Goal: Task Accomplishment & Management: Manage account settings

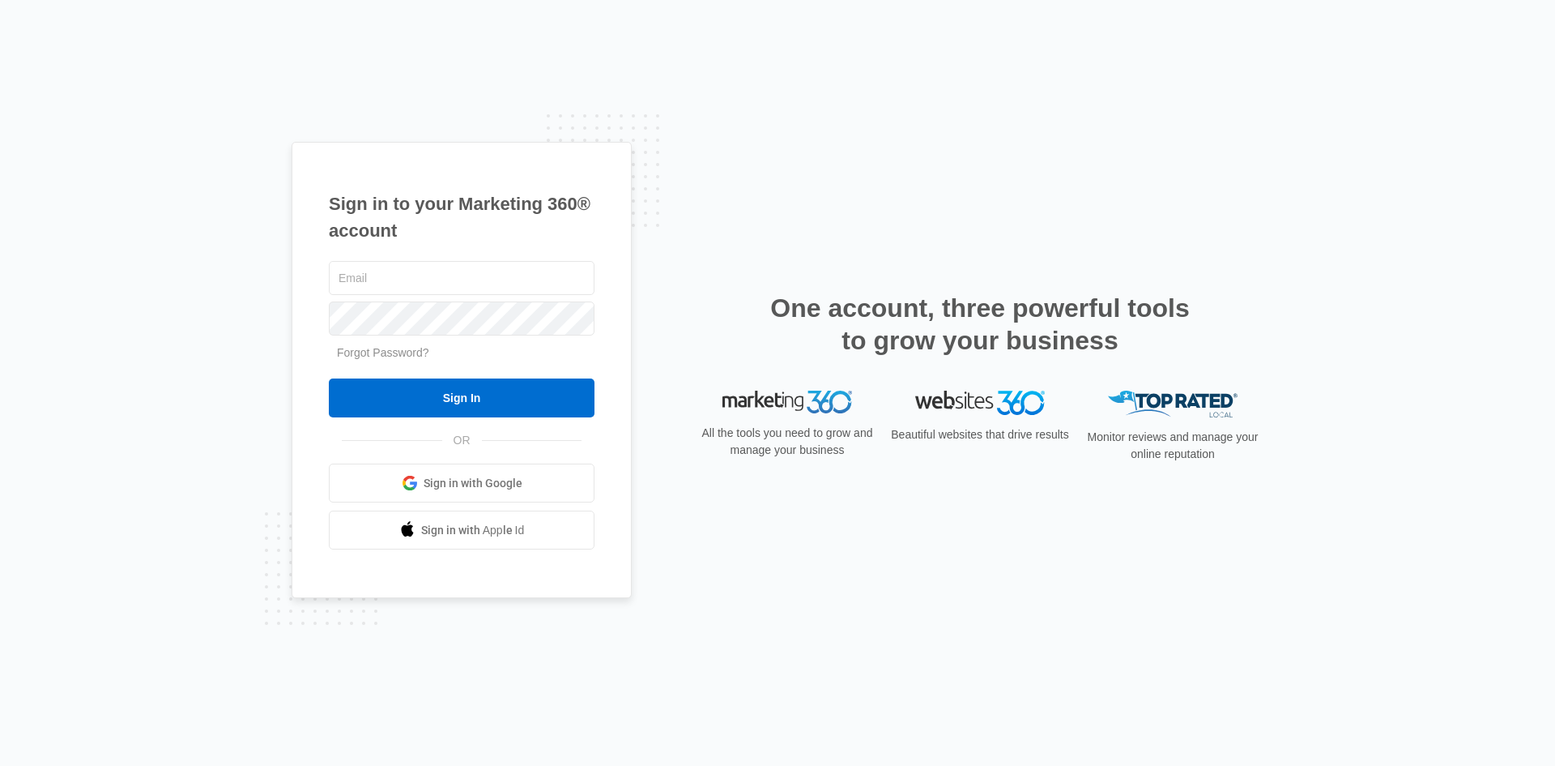
click at [0, 765] on nordpass-portal at bounding box center [0, 766] width 0 height 0
type input "[EMAIL_ADDRESS][DOMAIN_NAME]"
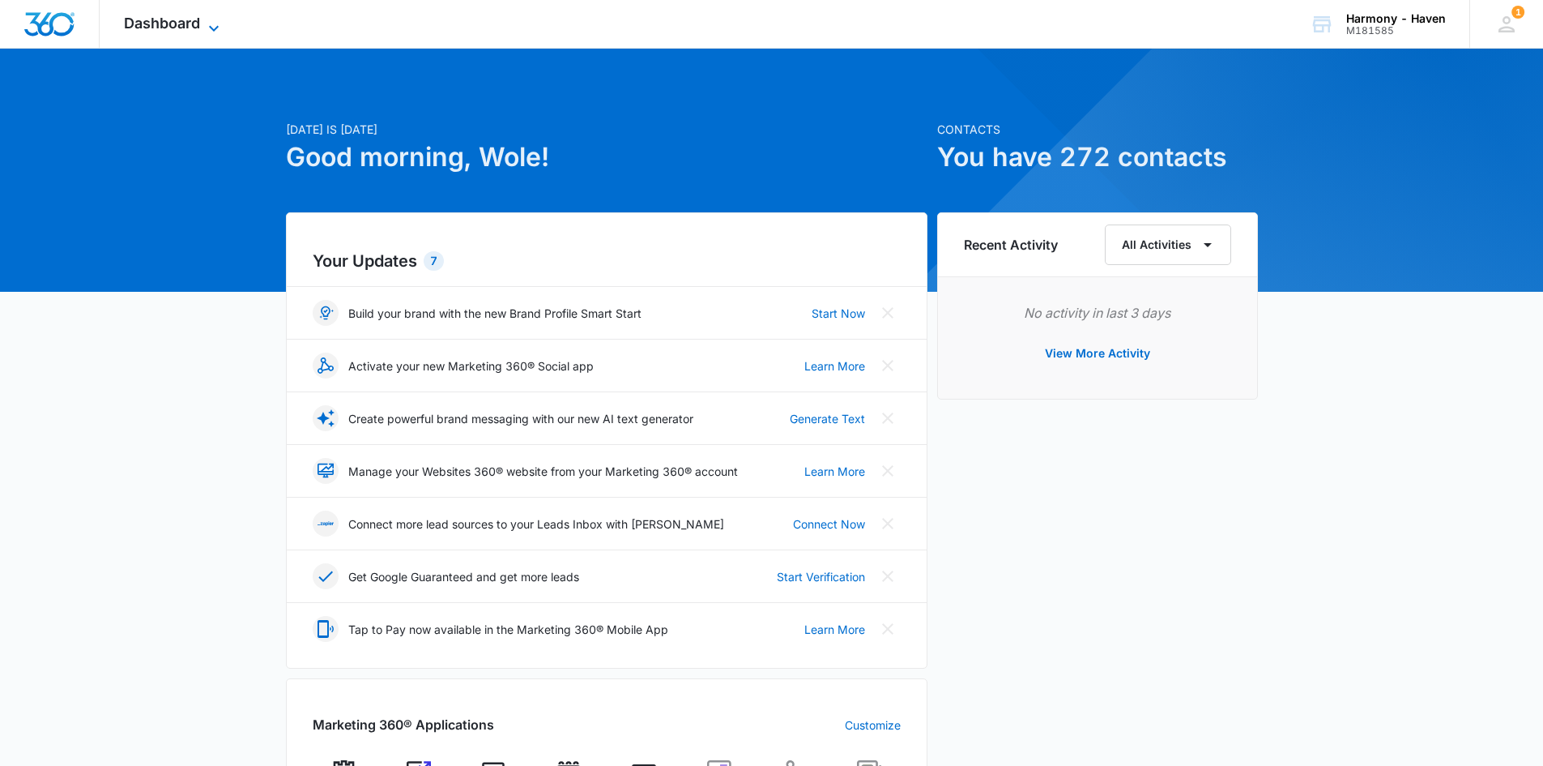
click at [165, 20] on span "Dashboard" at bounding box center [162, 23] width 76 height 17
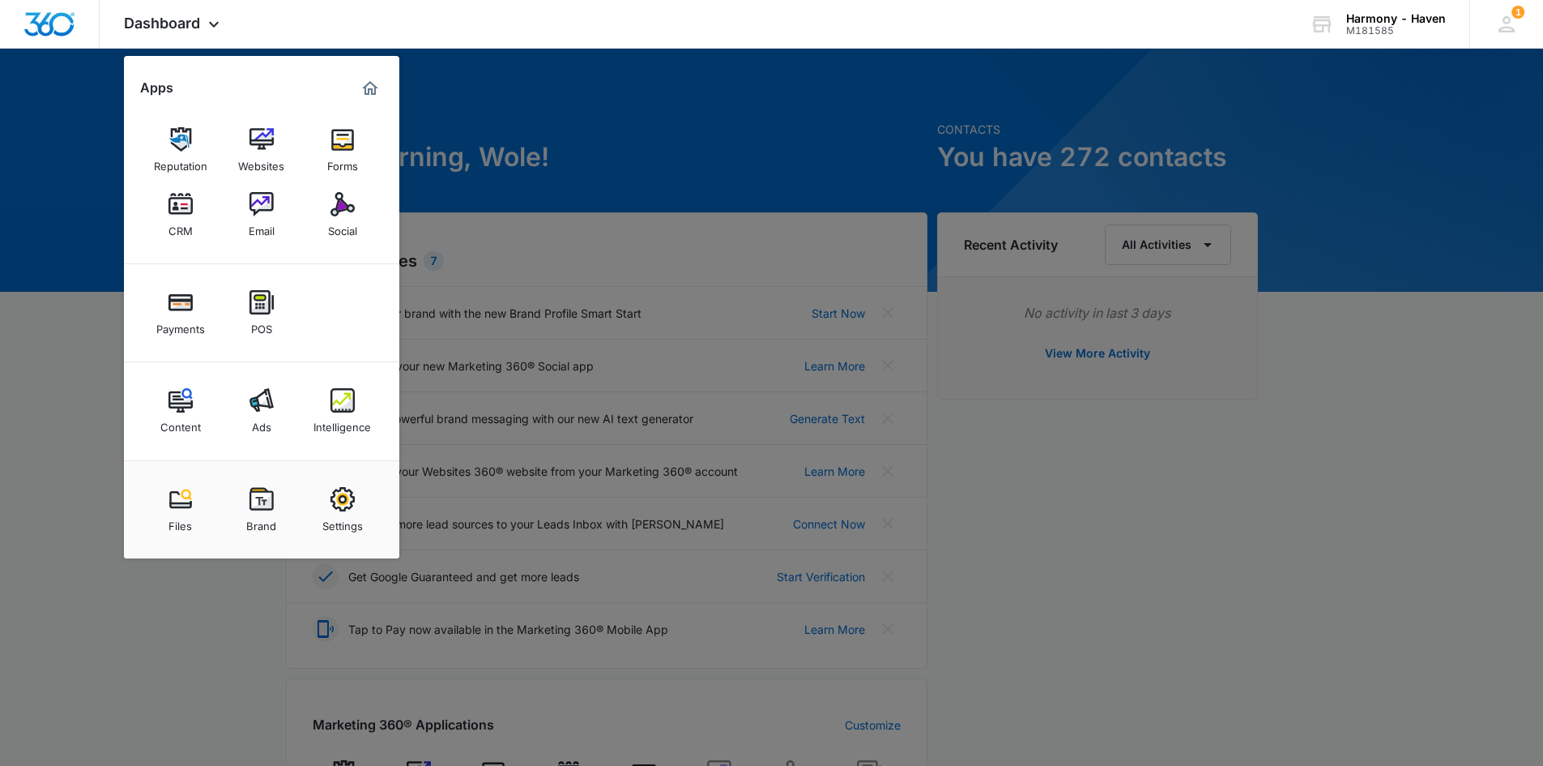
click at [702, 115] on div at bounding box center [771, 383] width 1543 height 766
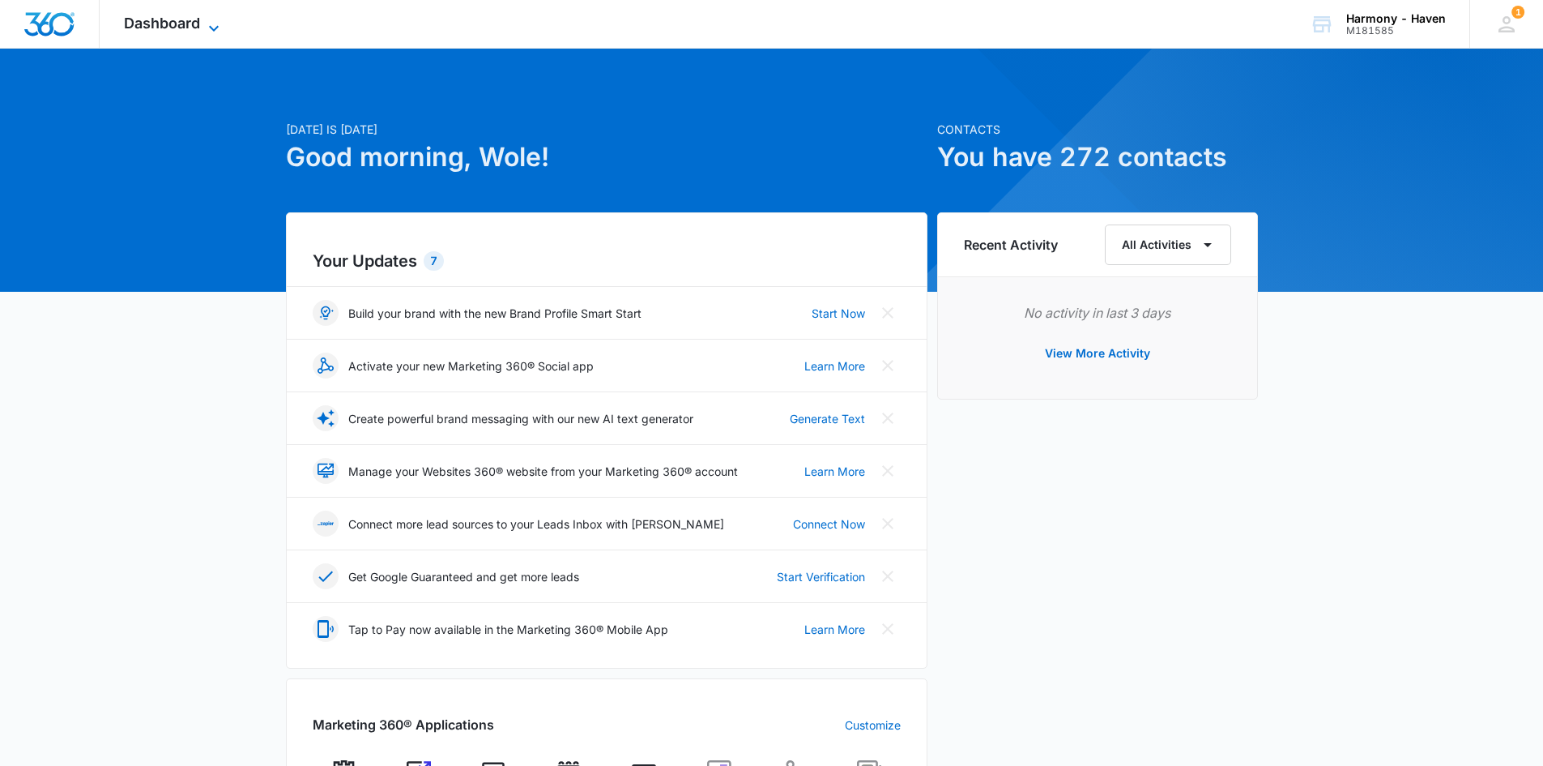
click at [177, 19] on span "Dashboard" at bounding box center [162, 23] width 76 height 17
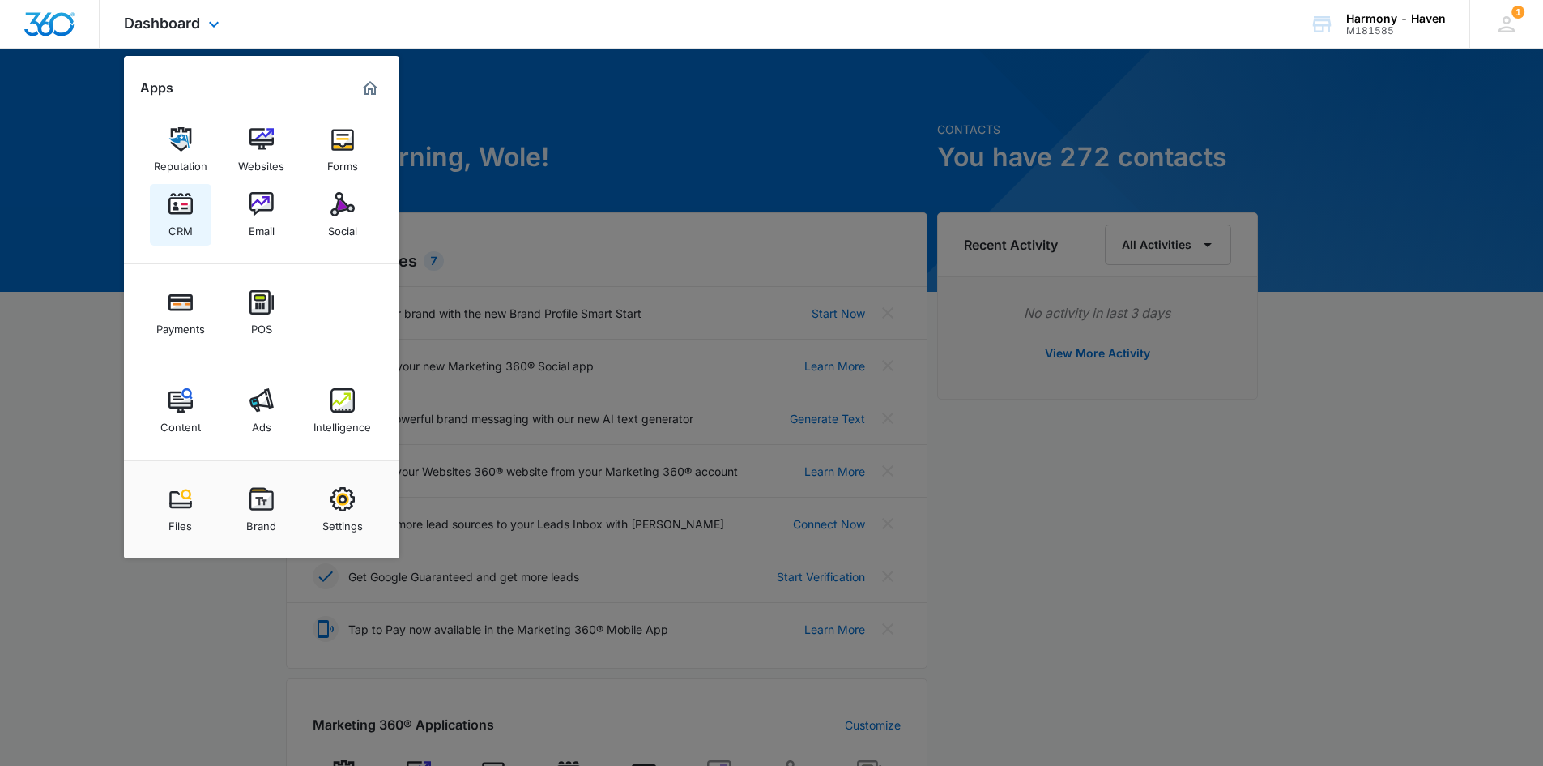
click at [178, 209] on img at bounding box center [181, 204] width 24 height 24
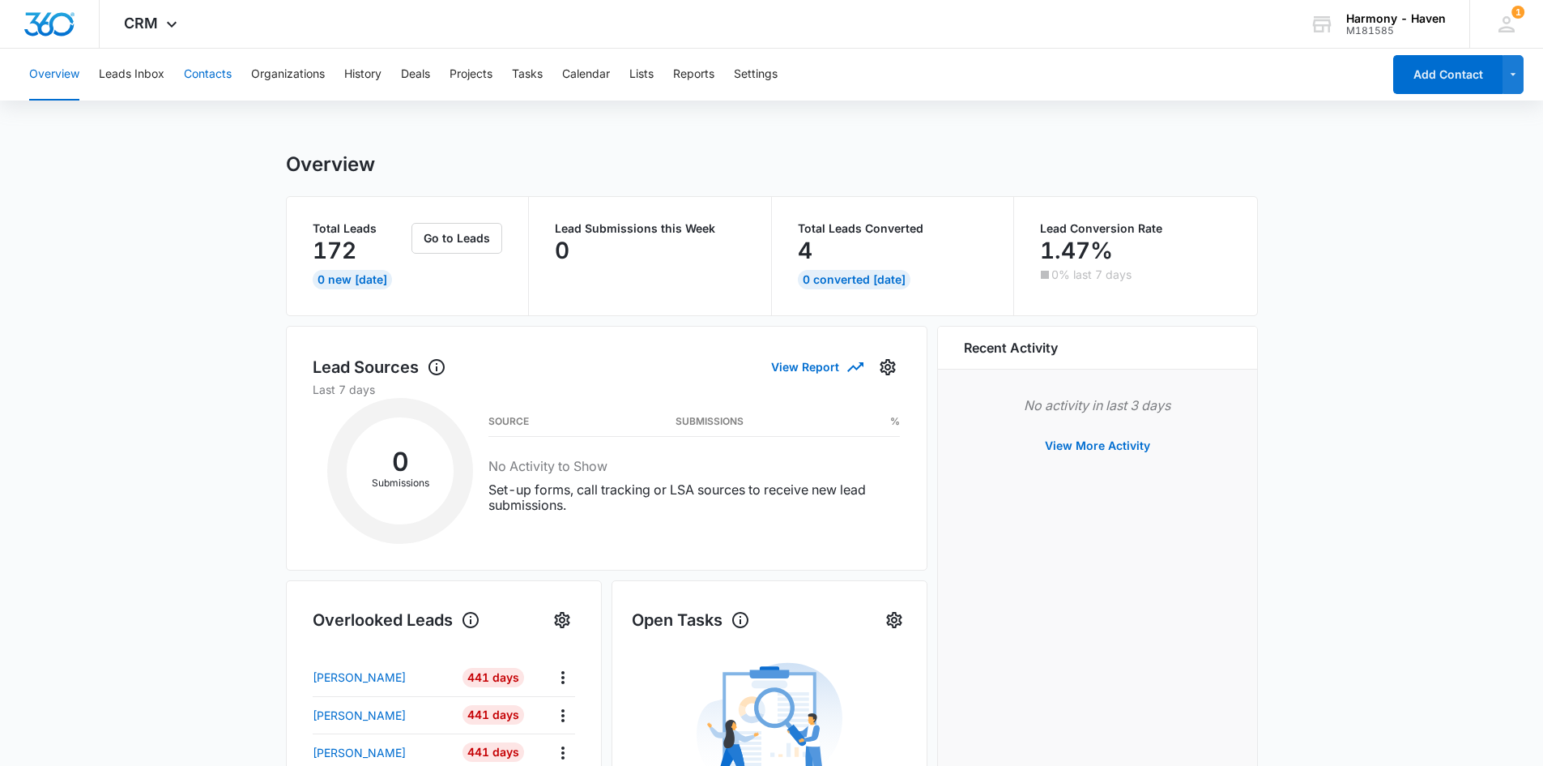
click at [216, 69] on button "Contacts" at bounding box center [208, 75] width 48 height 52
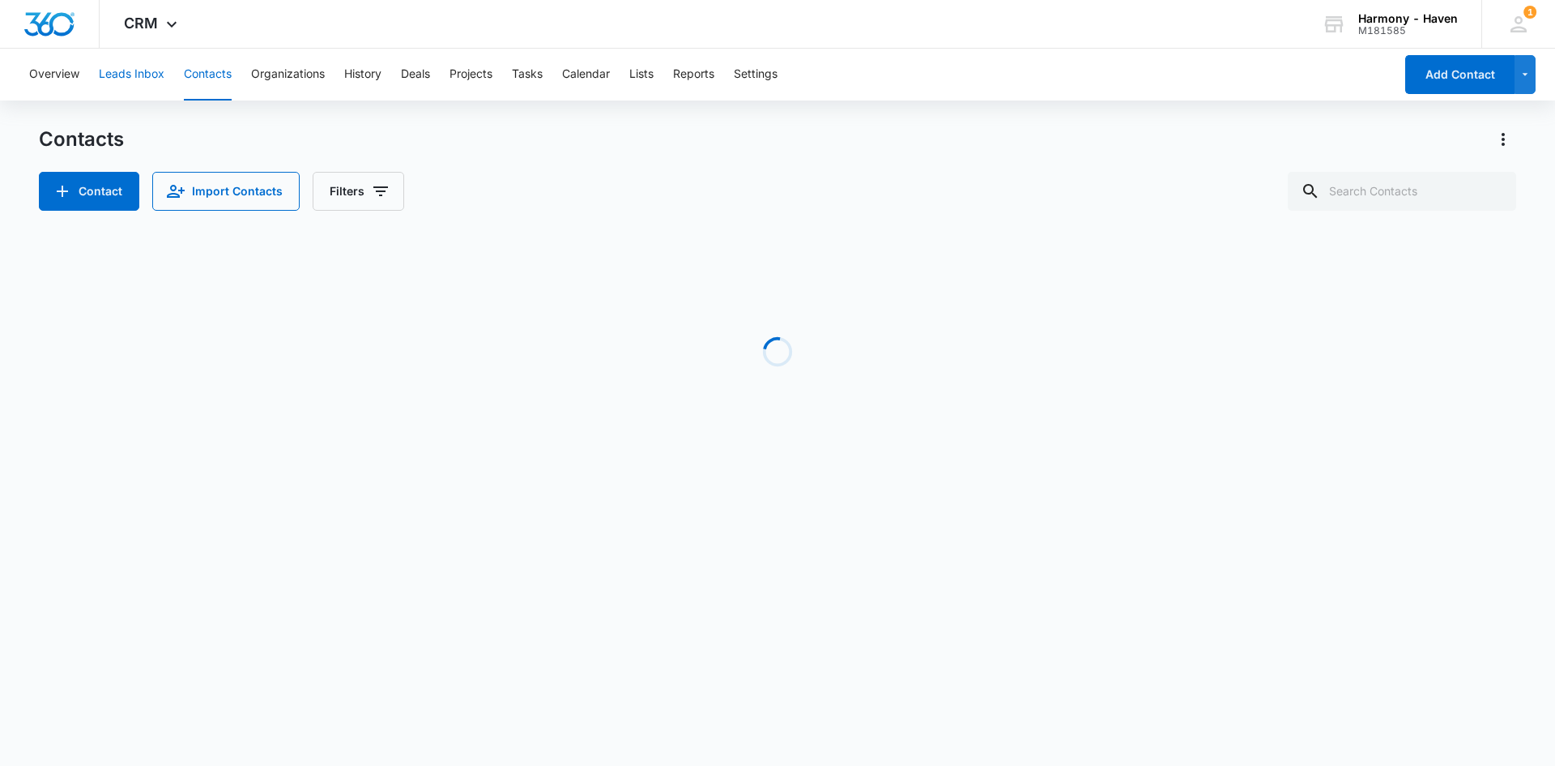
click at [148, 68] on button "Leads Inbox" at bounding box center [132, 75] width 66 height 52
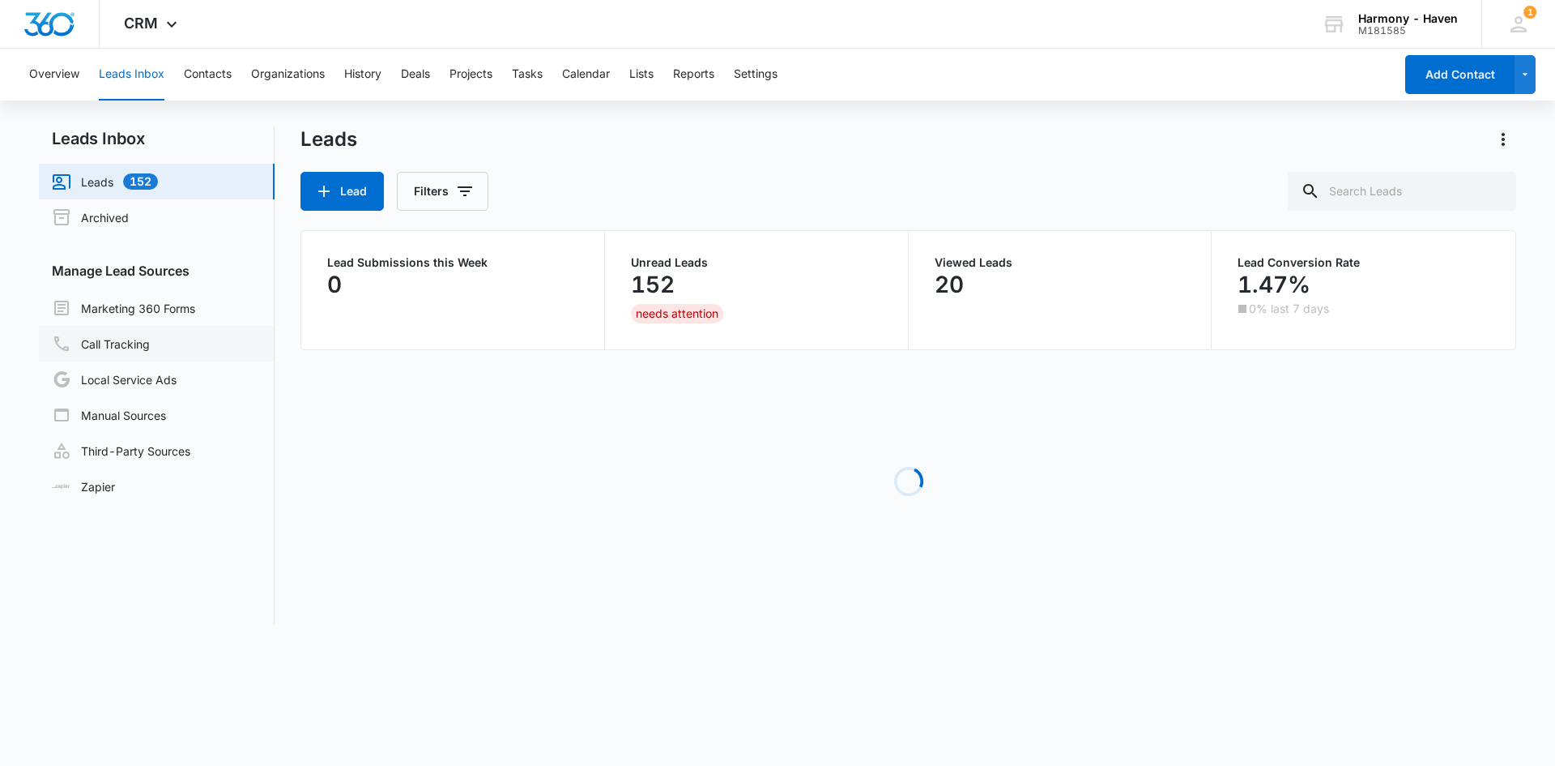
click at [134, 335] on link "Call Tracking" at bounding box center [101, 343] width 98 height 19
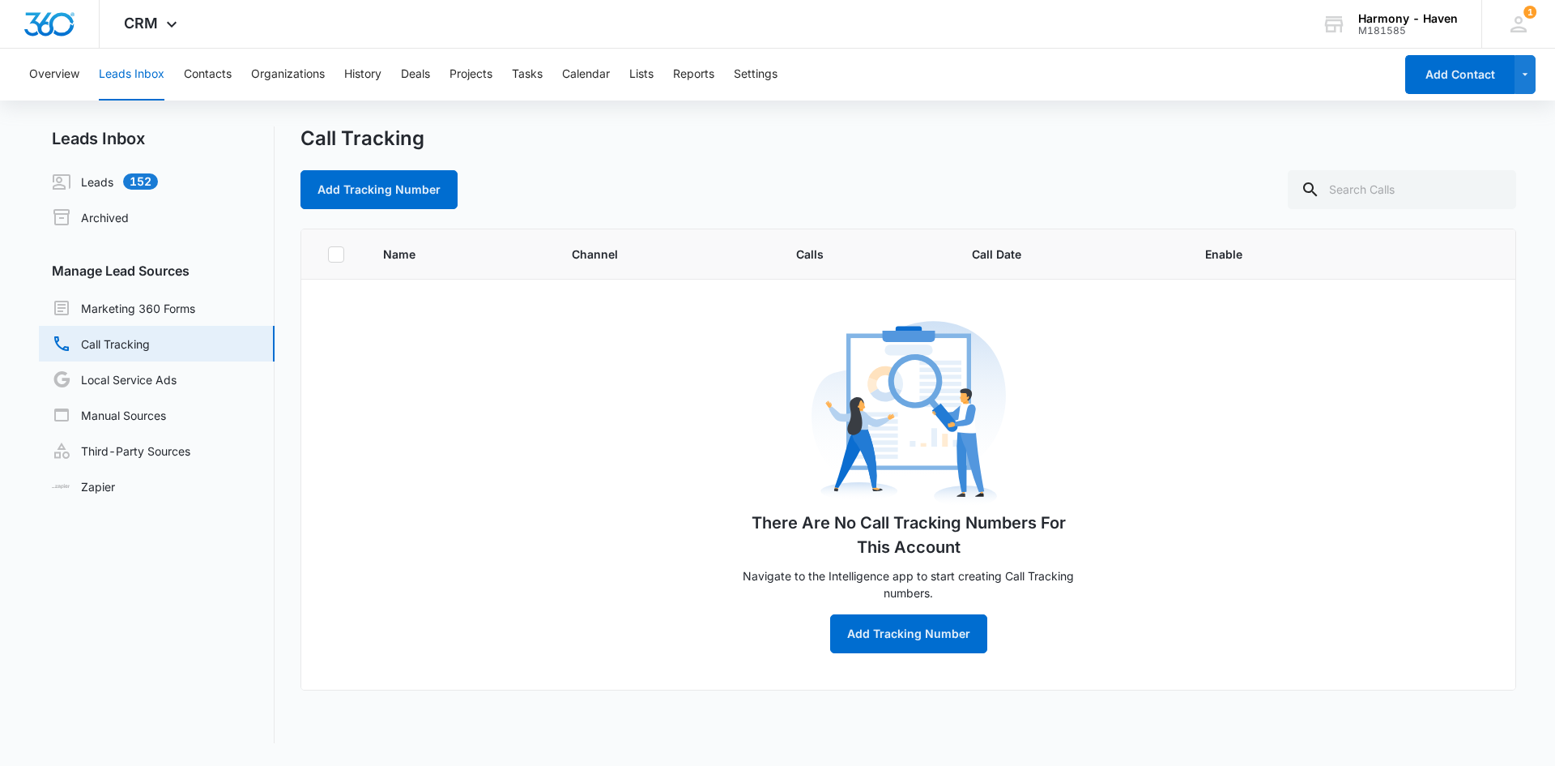
click at [813, 258] on span "Calls" at bounding box center [864, 253] width 137 height 17
click at [103, 343] on link "Call Tracking" at bounding box center [101, 343] width 98 height 19
click at [137, 178] on link "Leads 152" at bounding box center [105, 181] width 106 height 19
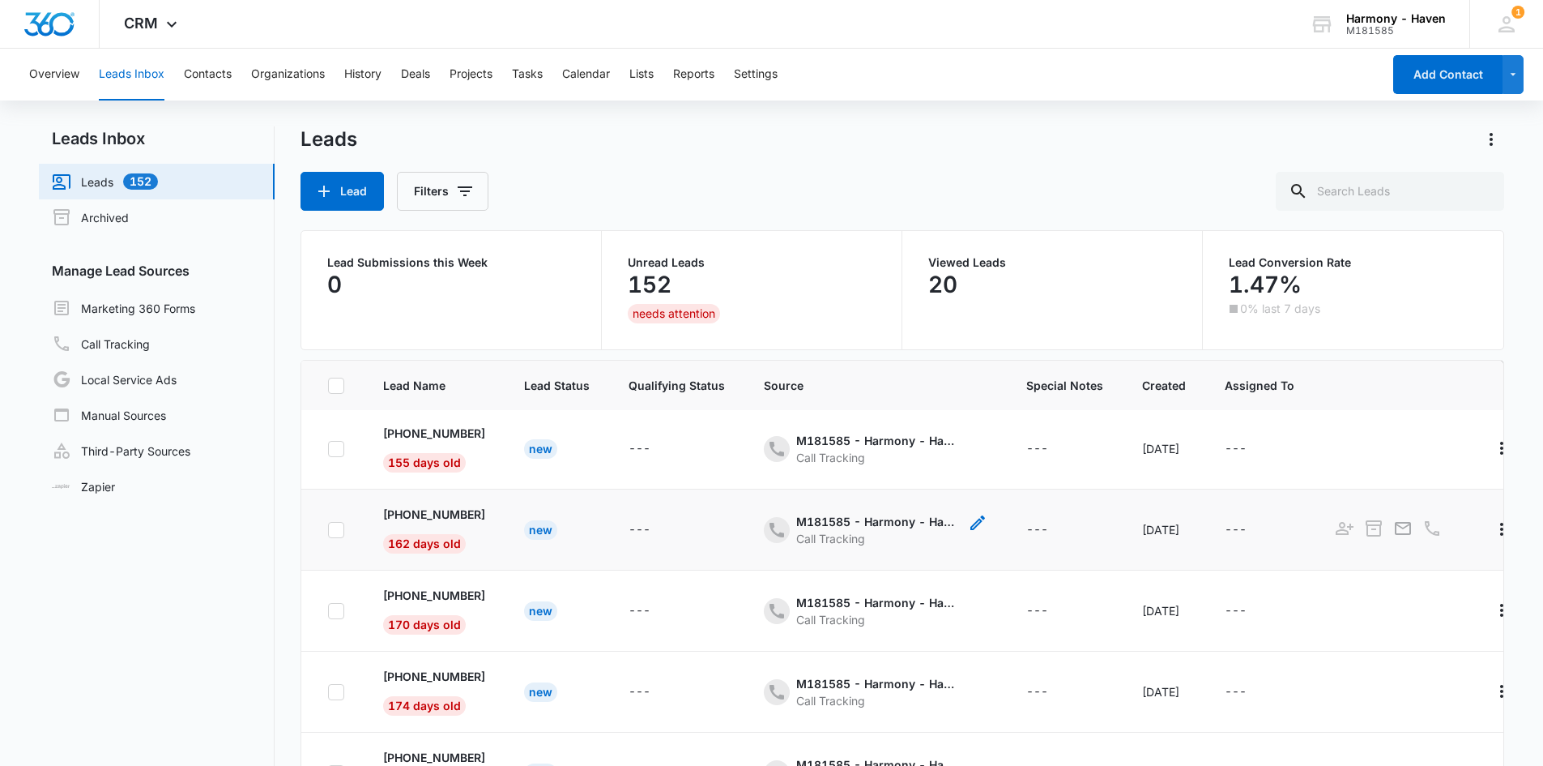
scroll to position [324, 0]
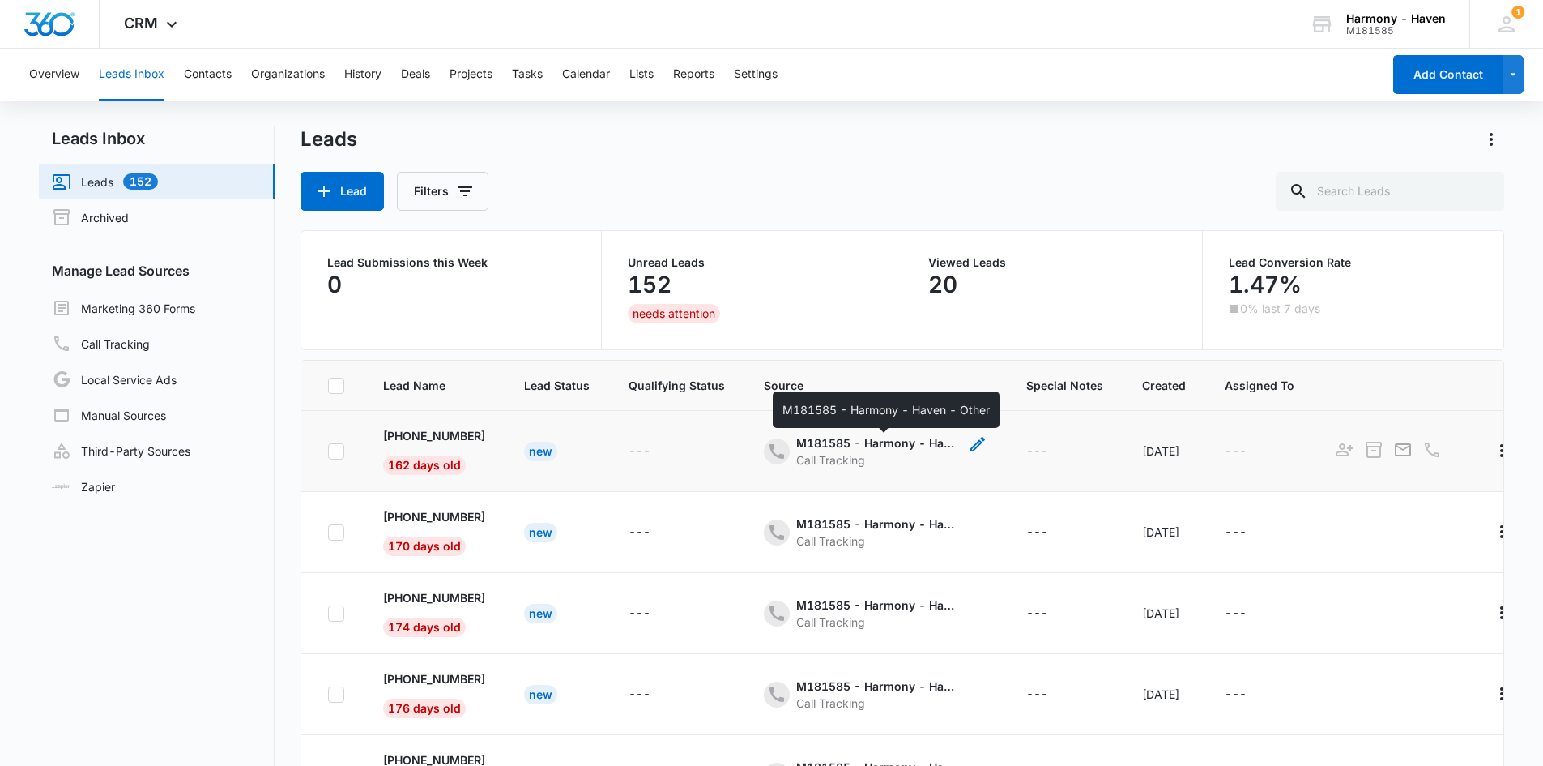
click at [852, 447] on div "M181585 - Harmony - Haven - Other" at bounding box center [877, 442] width 162 height 17
click at [480, 437] on p "+1 (463) 290-1421" at bounding box center [434, 435] width 102 height 17
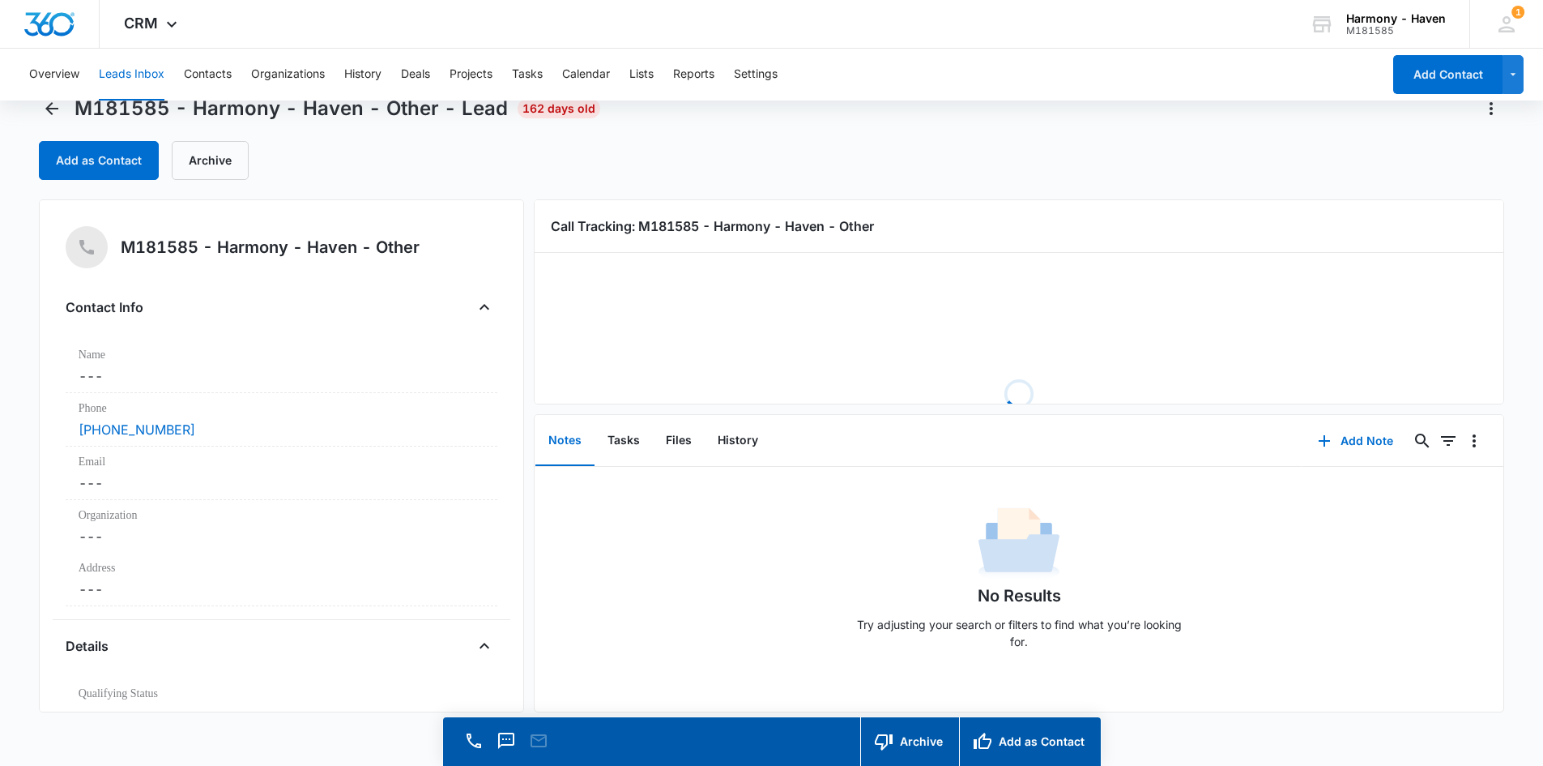
scroll to position [46, 0]
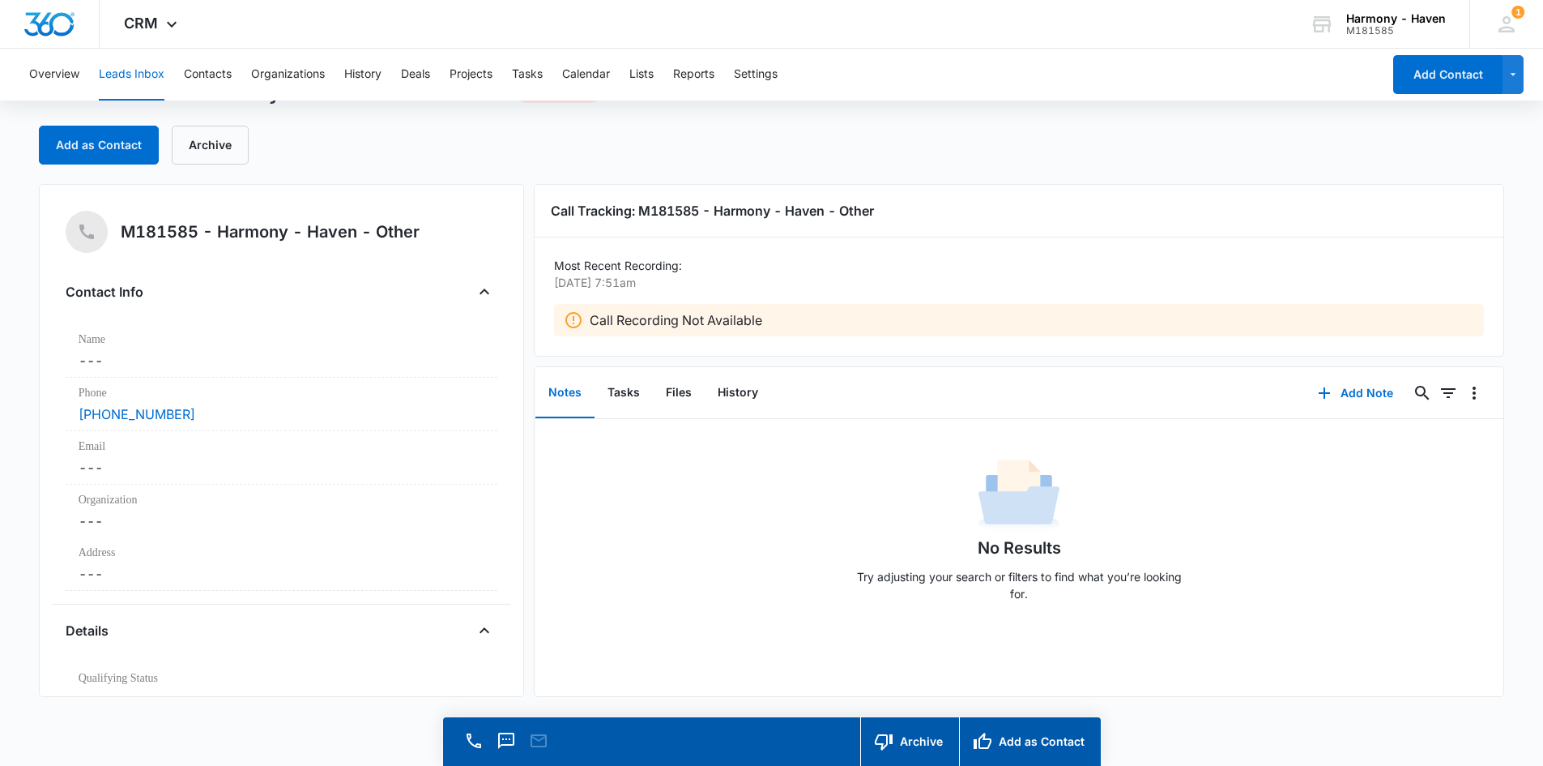
click at [233, 79] on div "Overview Leads Inbox Contacts Organizations History Deals Projects Tasks Calend…" at bounding box center [700, 75] width 1363 height 52
click at [230, 77] on button "Contacts" at bounding box center [208, 75] width 48 height 52
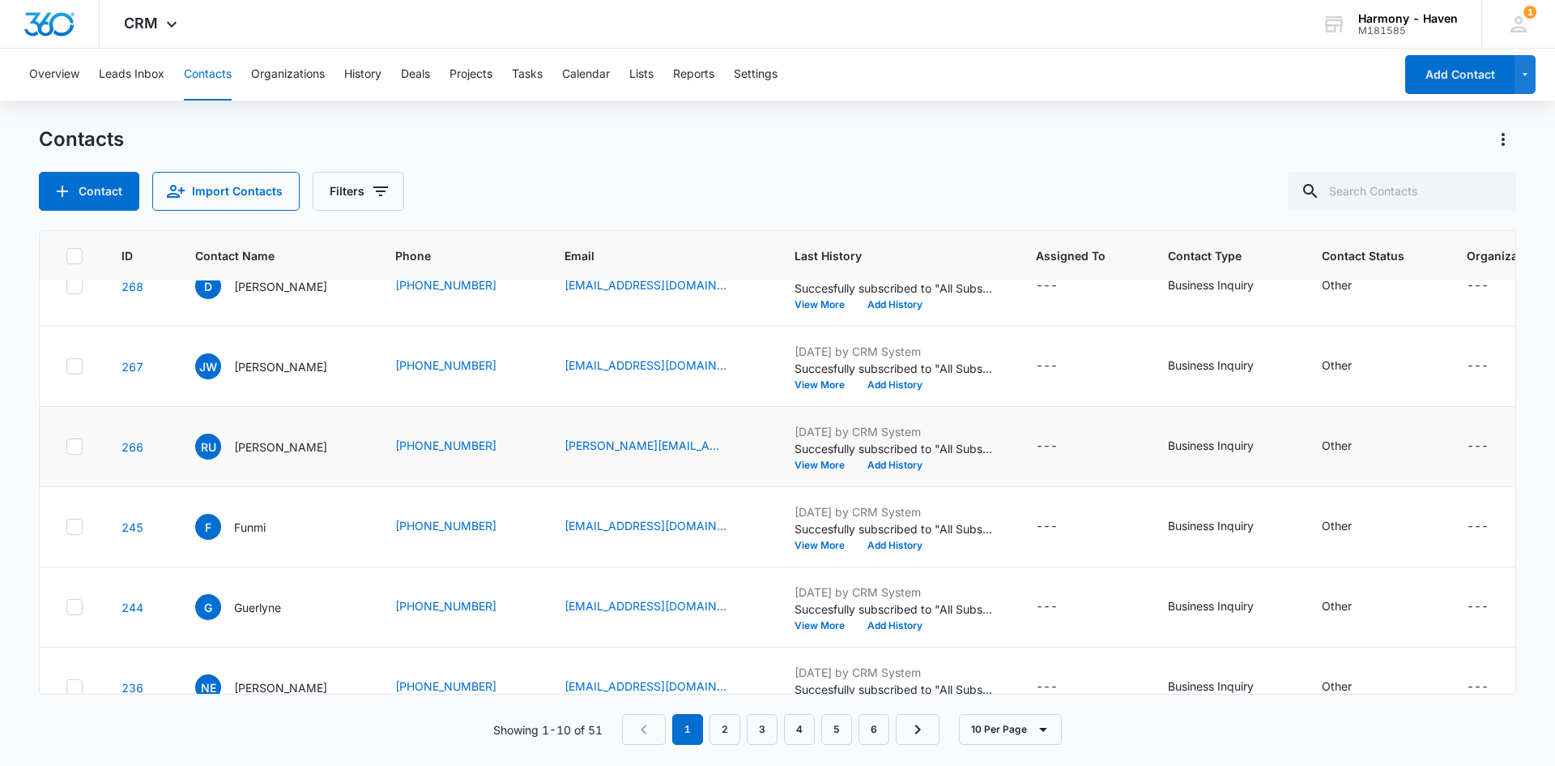
scroll to position [320, 0]
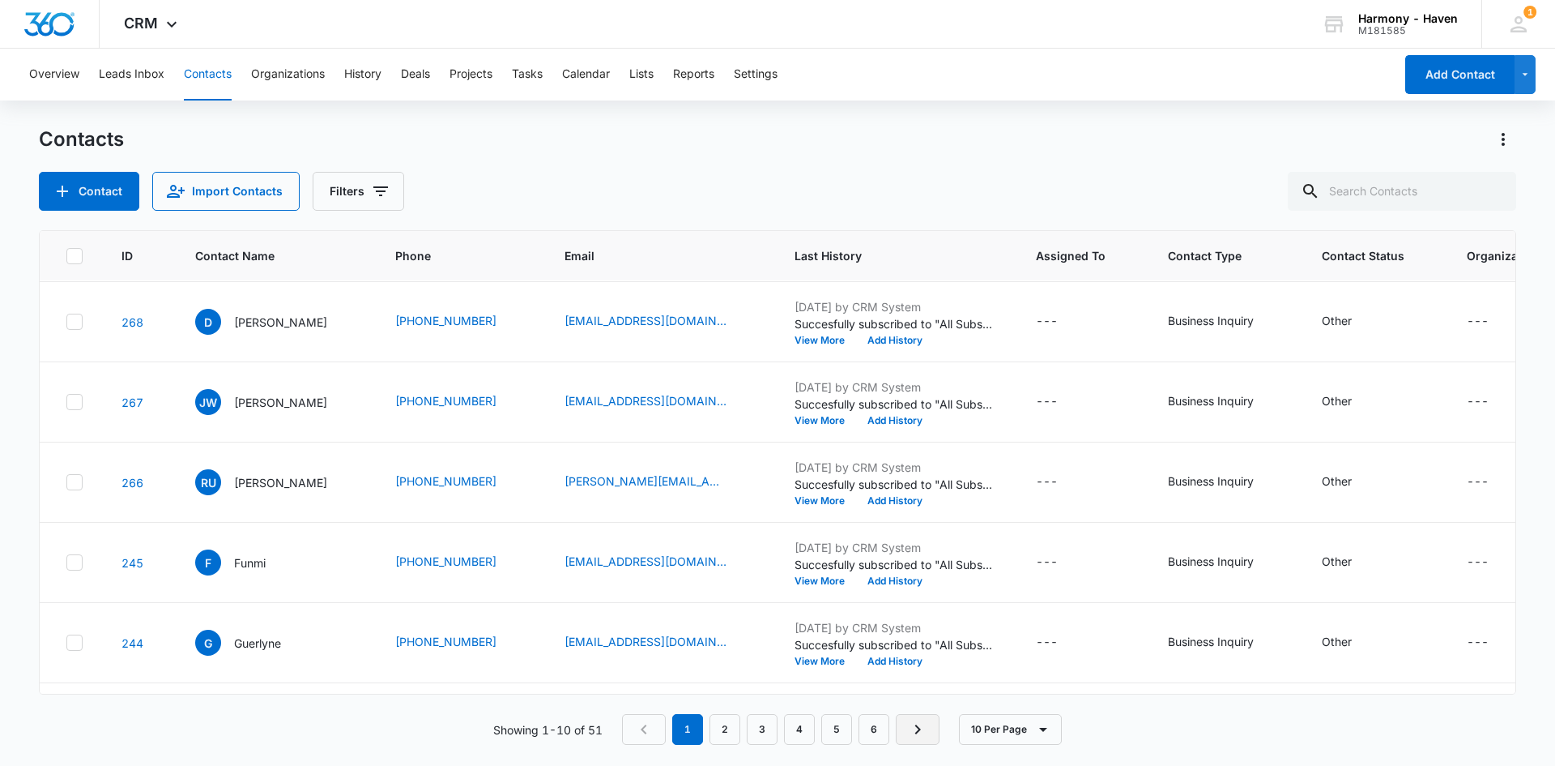
click at [912, 726] on icon "Next Page" at bounding box center [917, 728] width 19 height 19
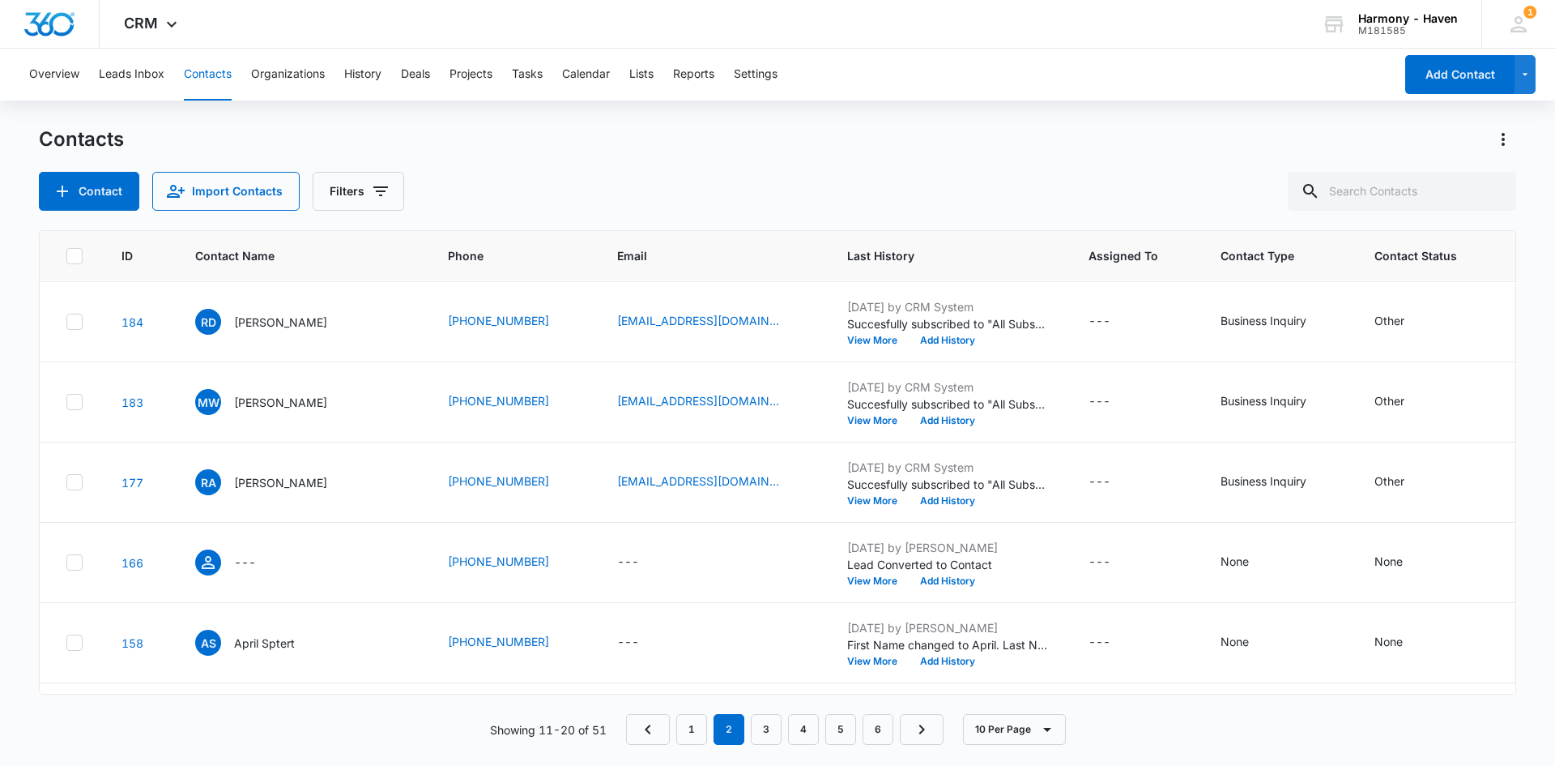
scroll to position [0, 0]
click at [382, 81] on button "History" at bounding box center [362, 75] width 37 height 52
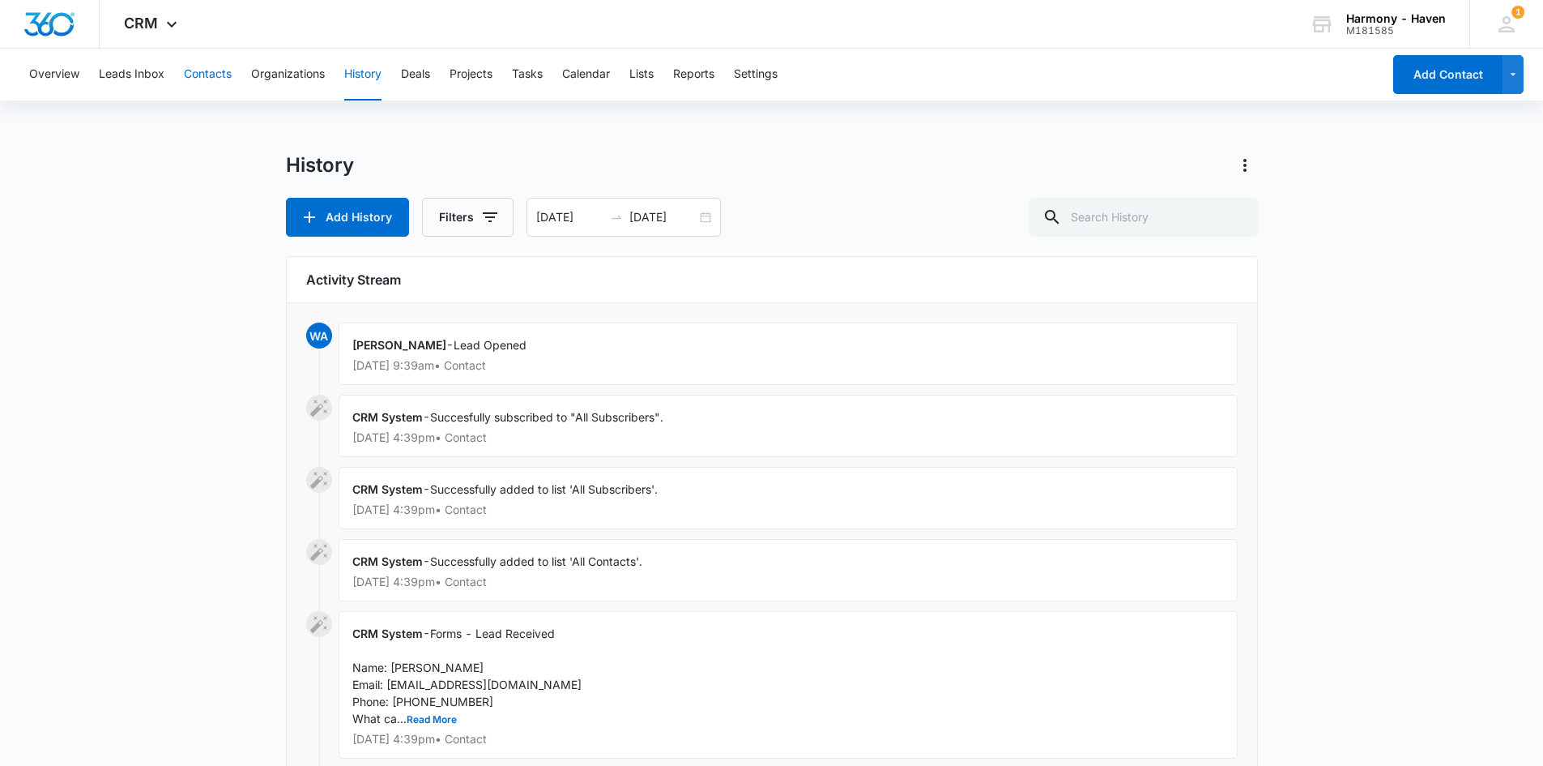
click at [210, 66] on button "Contacts" at bounding box center [208, 75] width 48 height 52
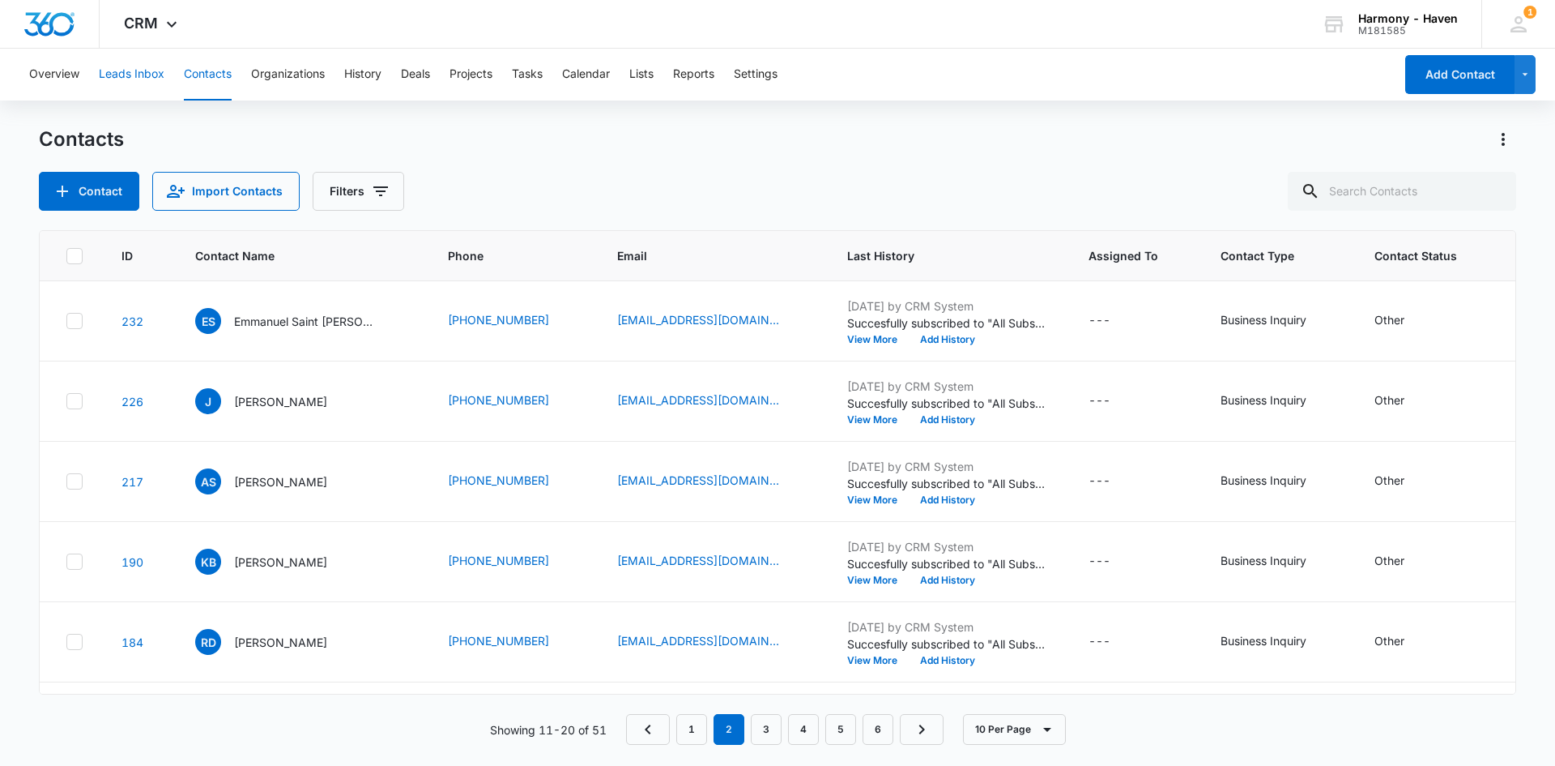
click at [136, 79] on button "Leads Inbox" at bounding box center [132, 75] width 66 height 52
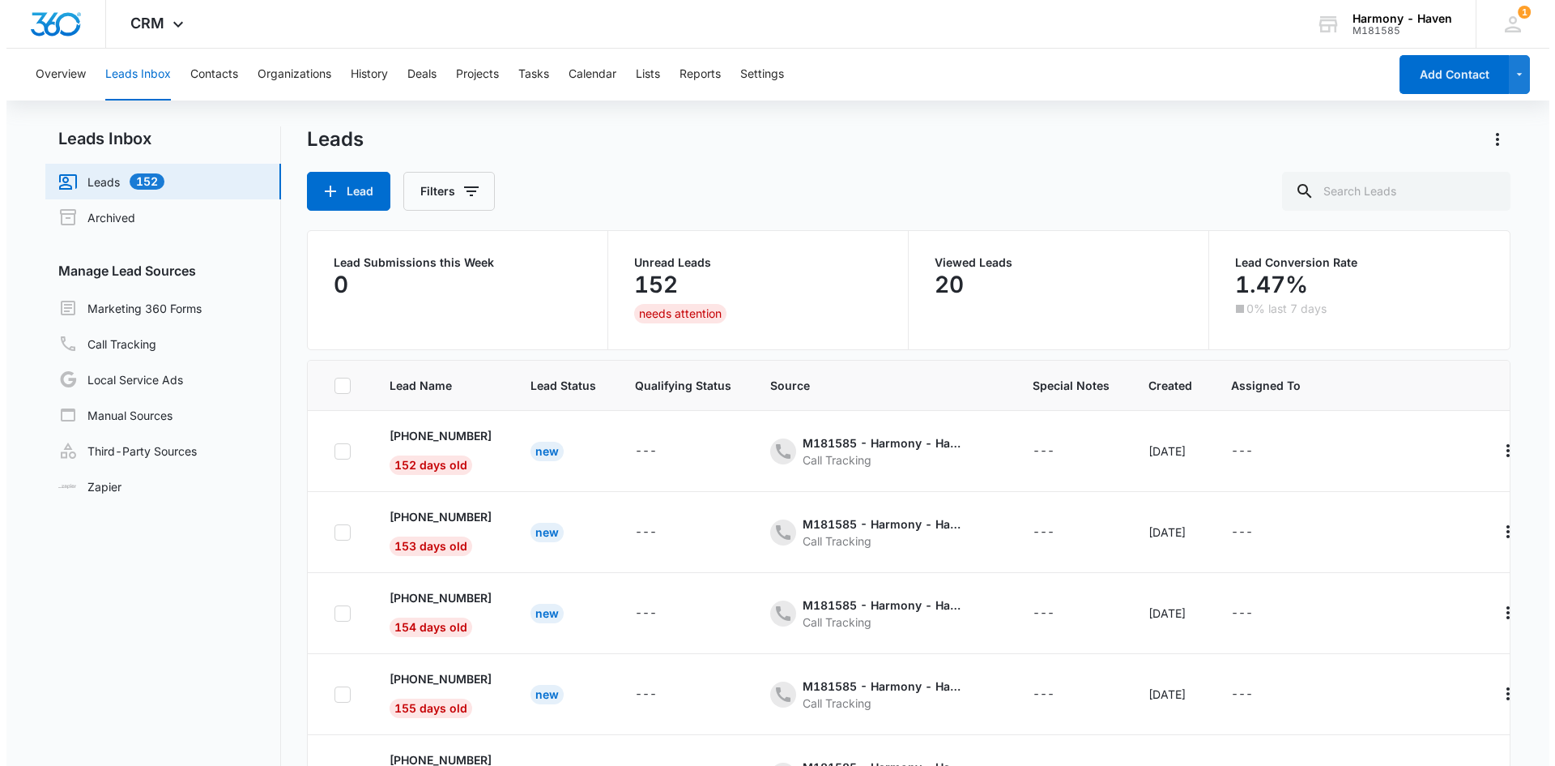
scroll to position [324, 0]
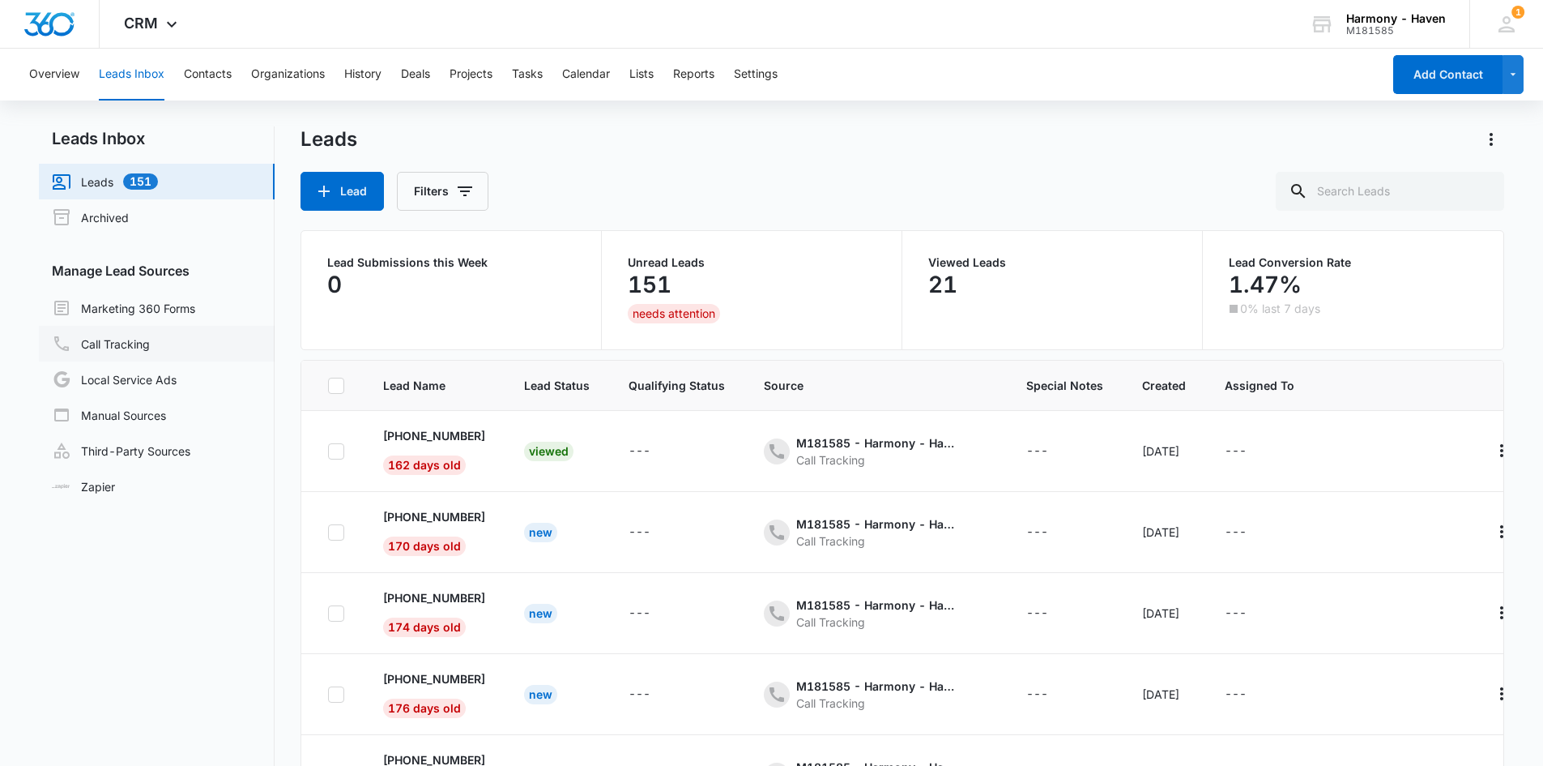
click at [123, 337] on link "Call Tracking" at bounding box center [101, 343] width 98 height 19
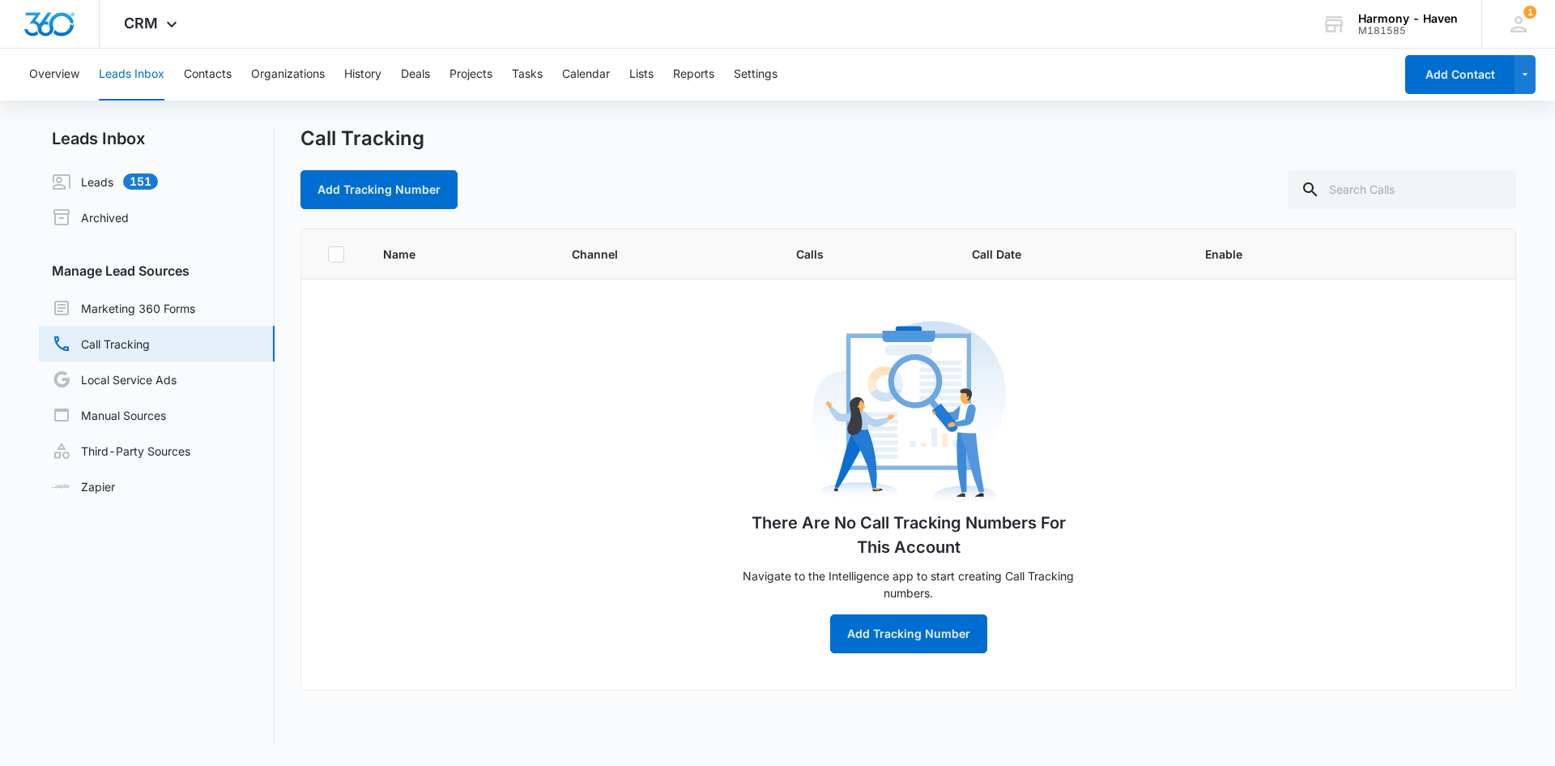
click at [992, 258] on span "Call Date" at bounding box center [1069, 253] width 194 height 17
click at [364, 189] on button "Add Tracking Number" at bounding box center [379, 189] width 157 height 39
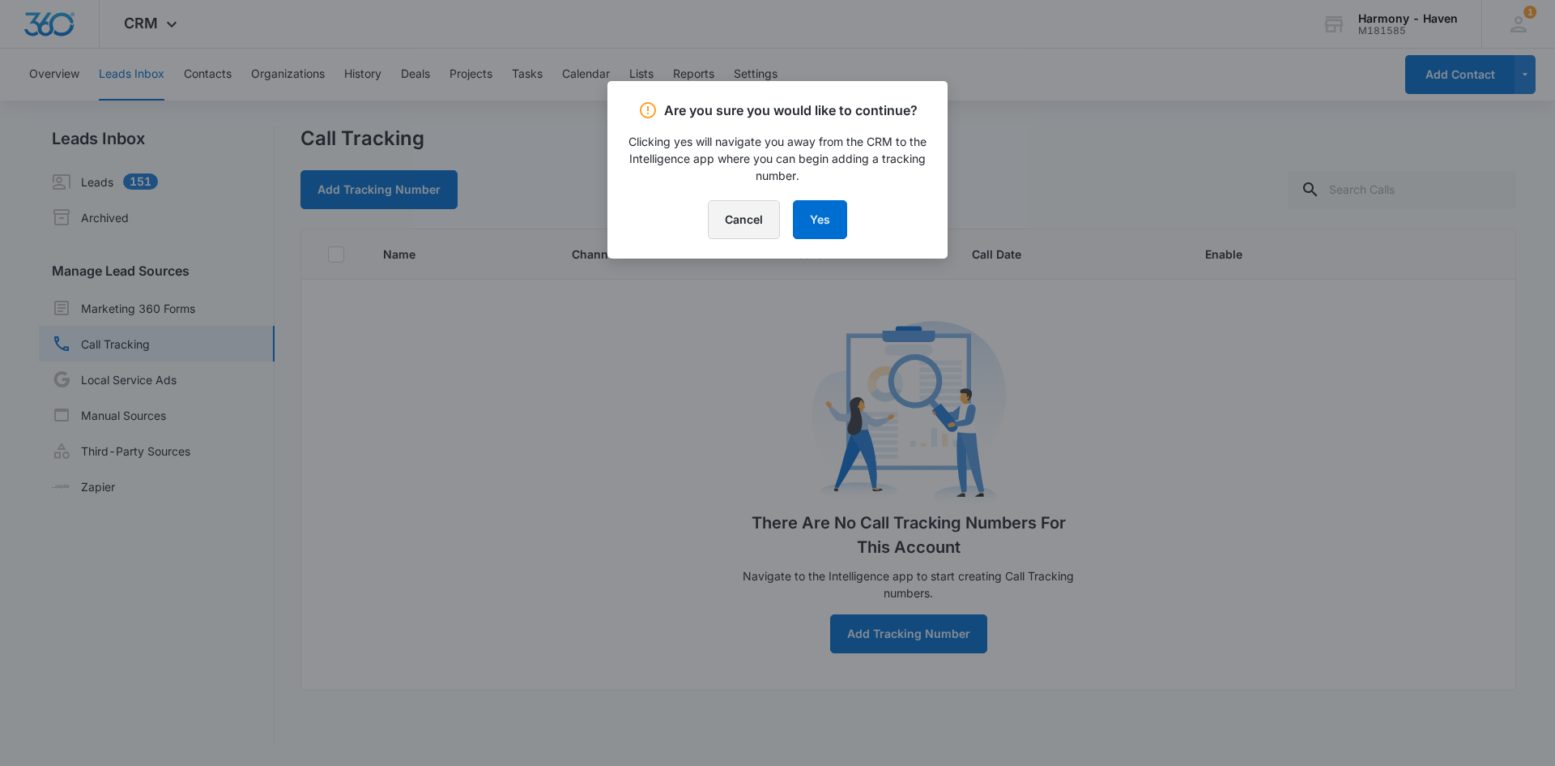
click at [723, 203] on button "Cancel" at bounding box center [744, 219] width 72 height 39
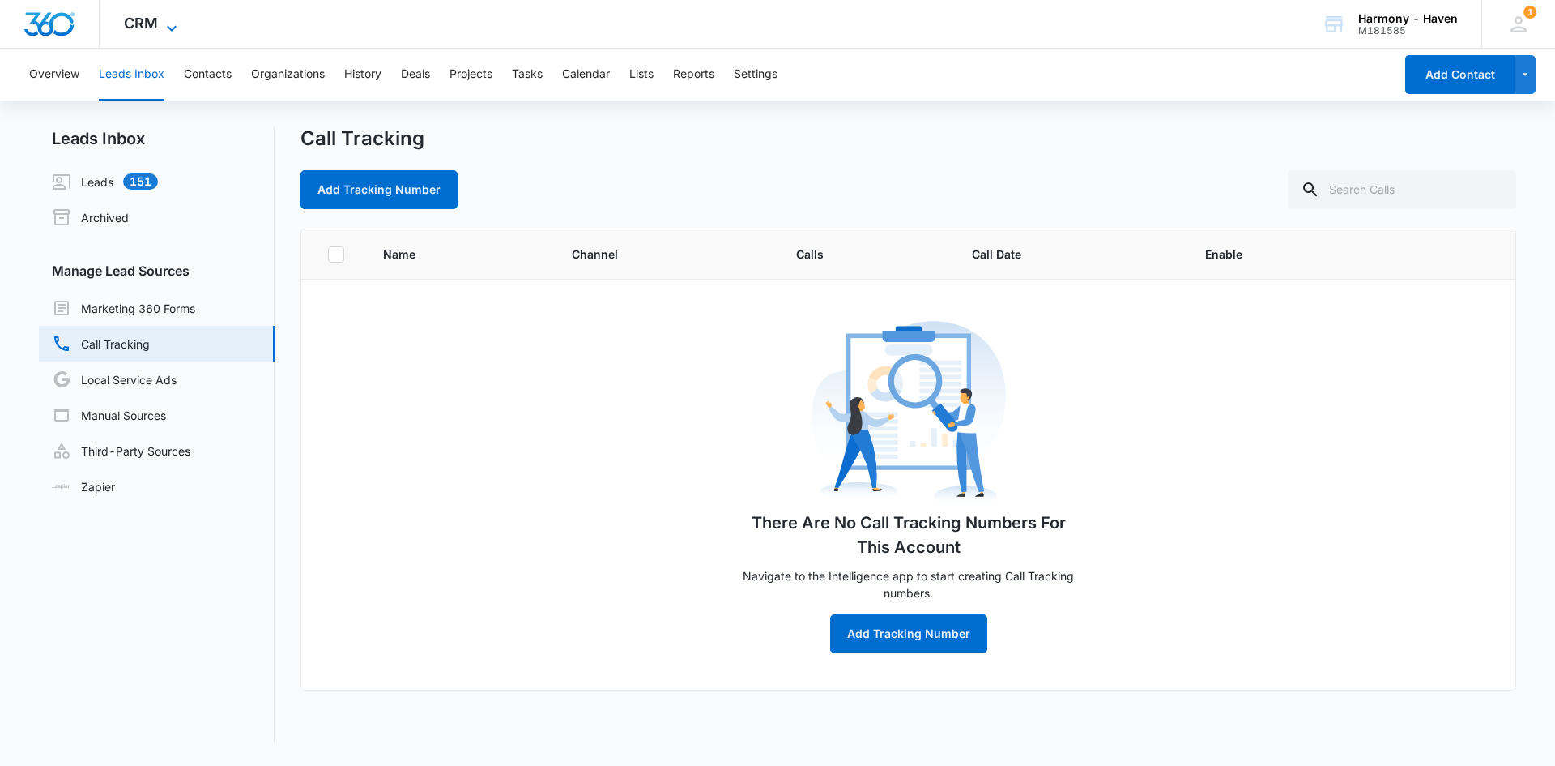
click at [169, 23] on icon at bounding box center [171, 28] width 19 height 19
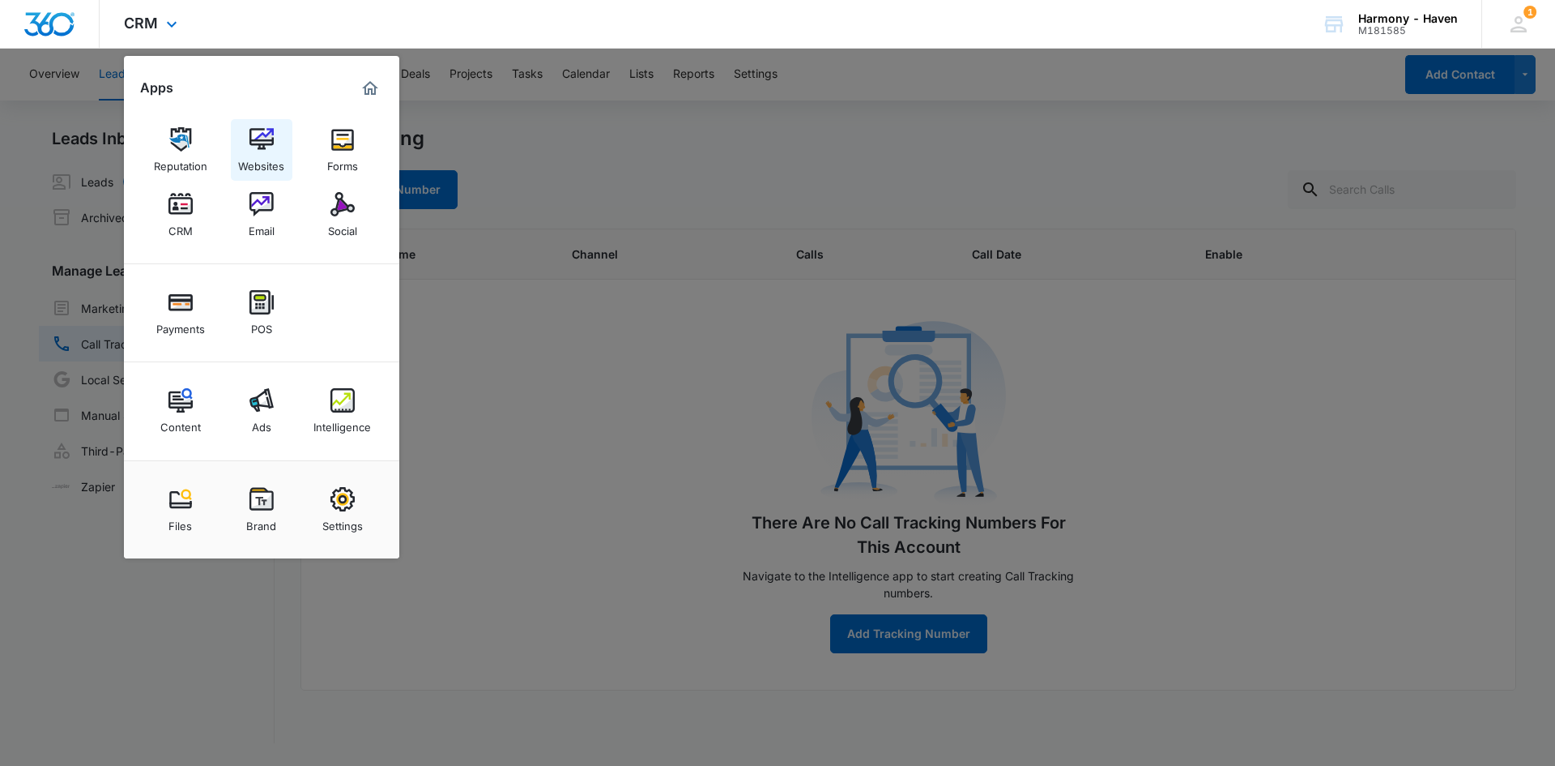
click at [252, 142] on img at bounding box center [262, 139] width 24 height 24
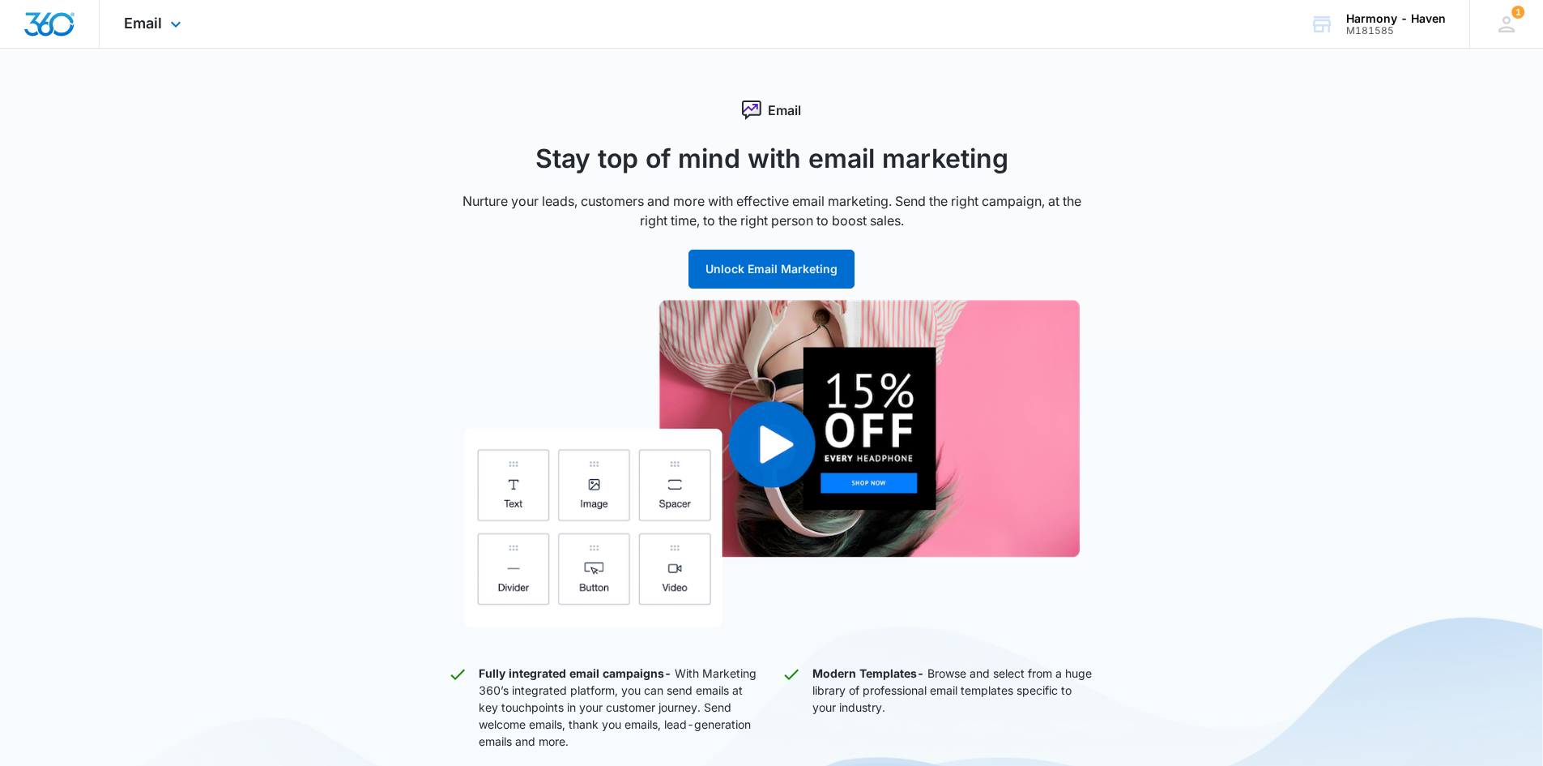
click at [168, 35] on div "Email Apps Reputation Websites Forms CRM Email Social Payments POS Content Ads …" at bounding box center [155, 24] width 110 height 48
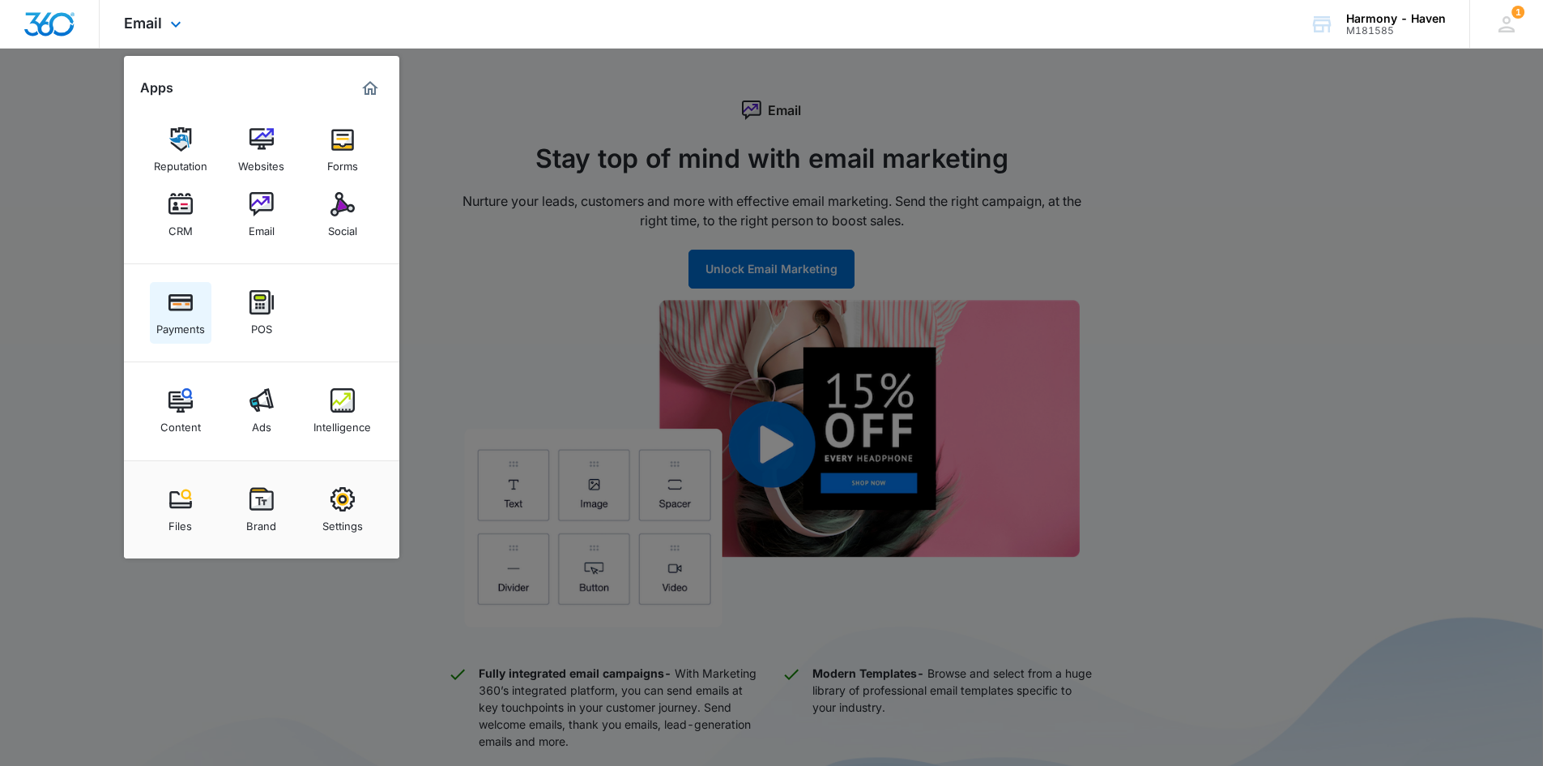
click at [194, 313] on link "Payments" at bounding box center [181, 313] width 62 height 62
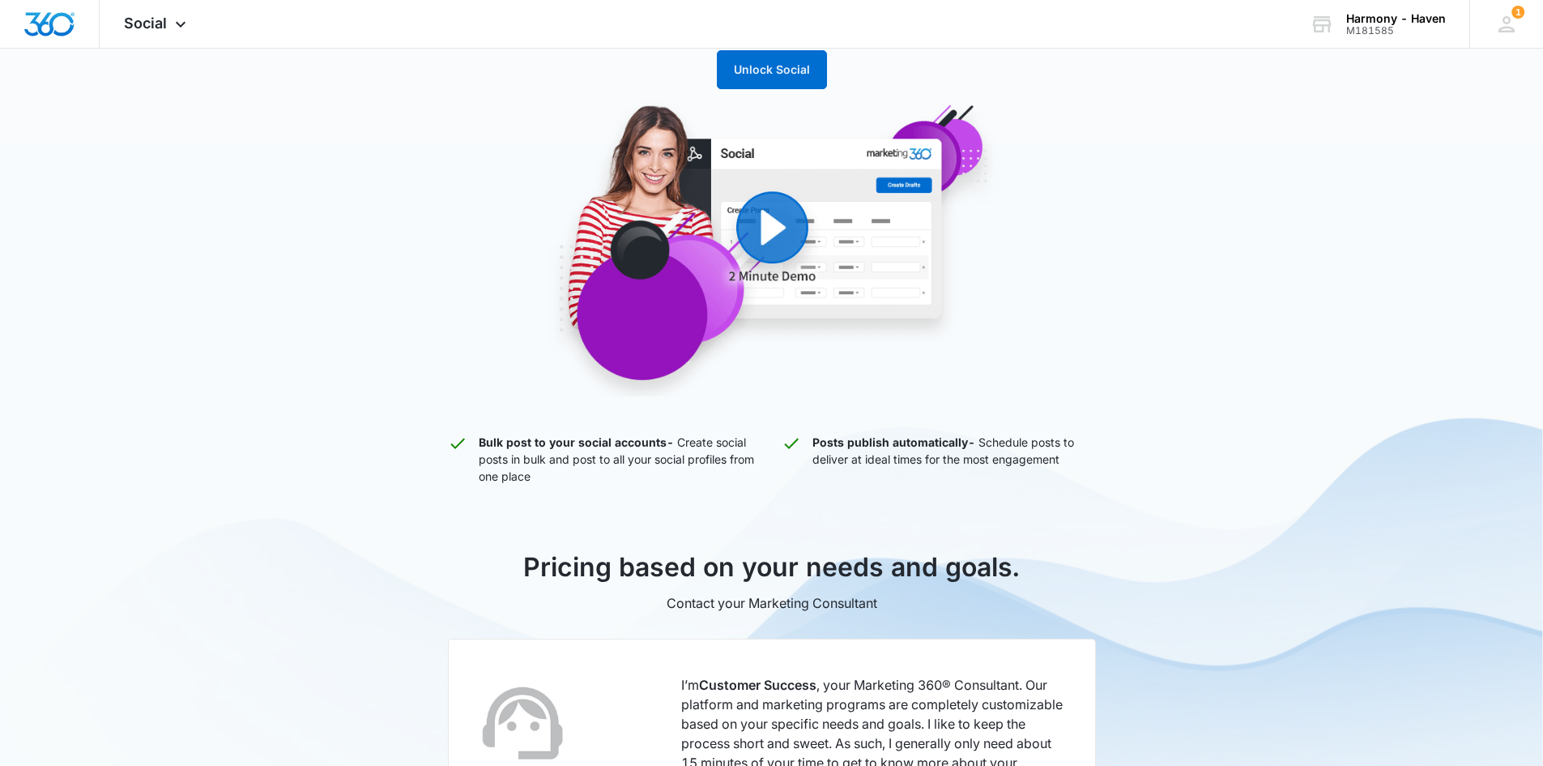
scroll to position [80, 0]
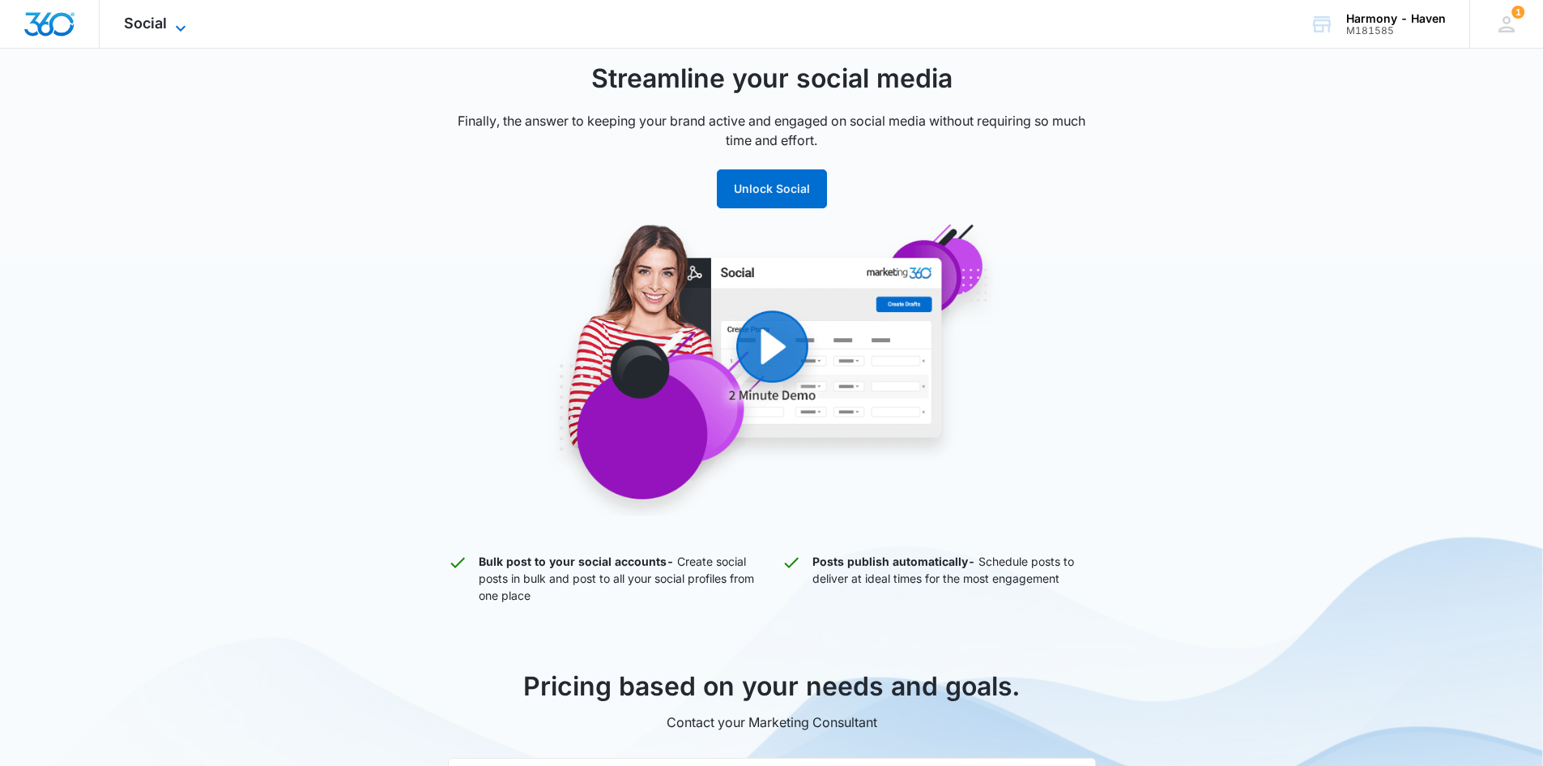
click at [144, 21] on span "Social" at bounding box center [145, 23] width 43 height 17
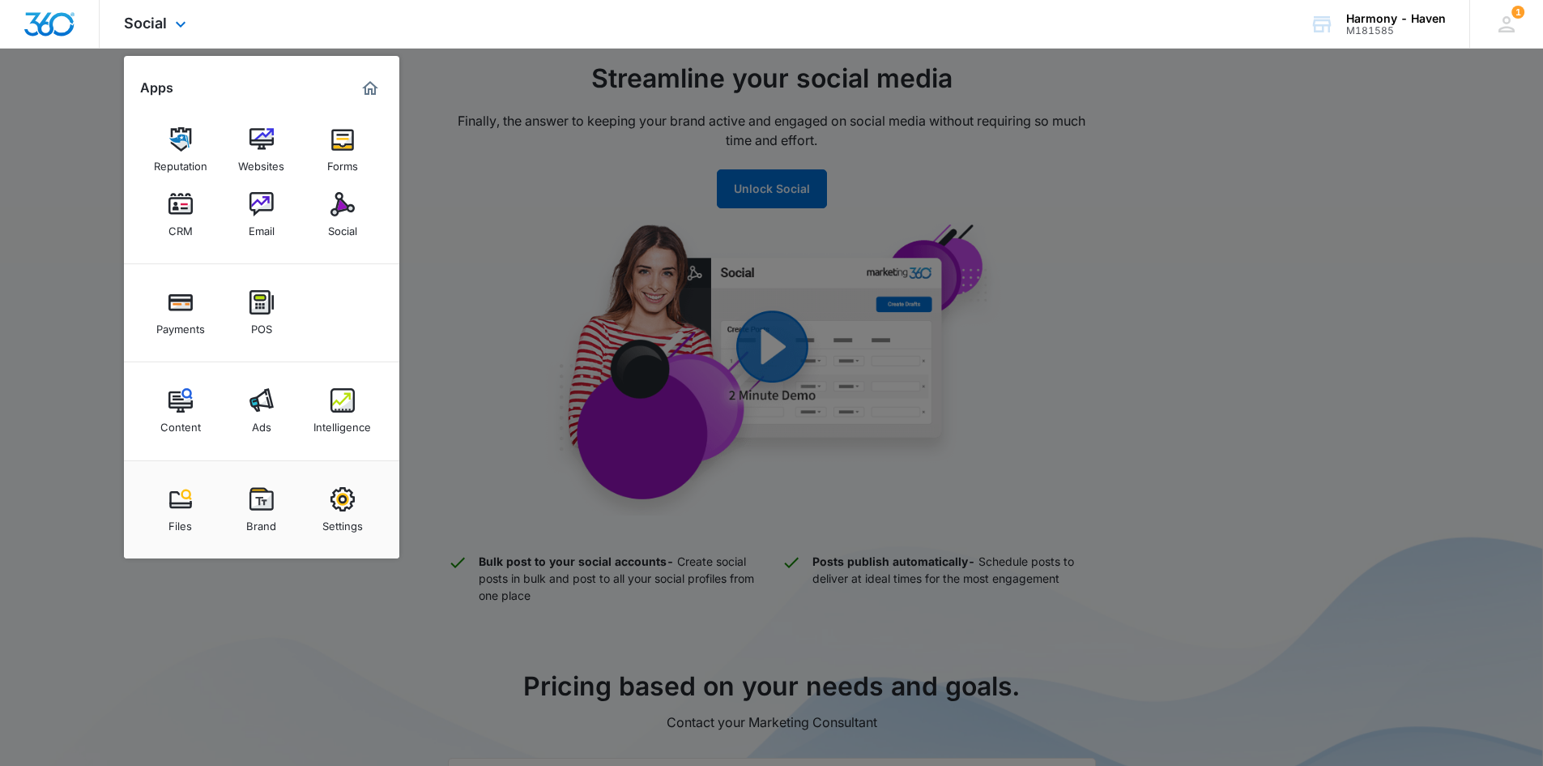
click at [1215, 21] on div "Social Apps Reputation Websites Forms CRM Email Social Payments POS Content Ads…" at bounding box center [771, 24] width 1543 height 49
click at [361, 89] on img "Marketing 360® Dashboard" at bounding box center [369, 88] width 19 height 19
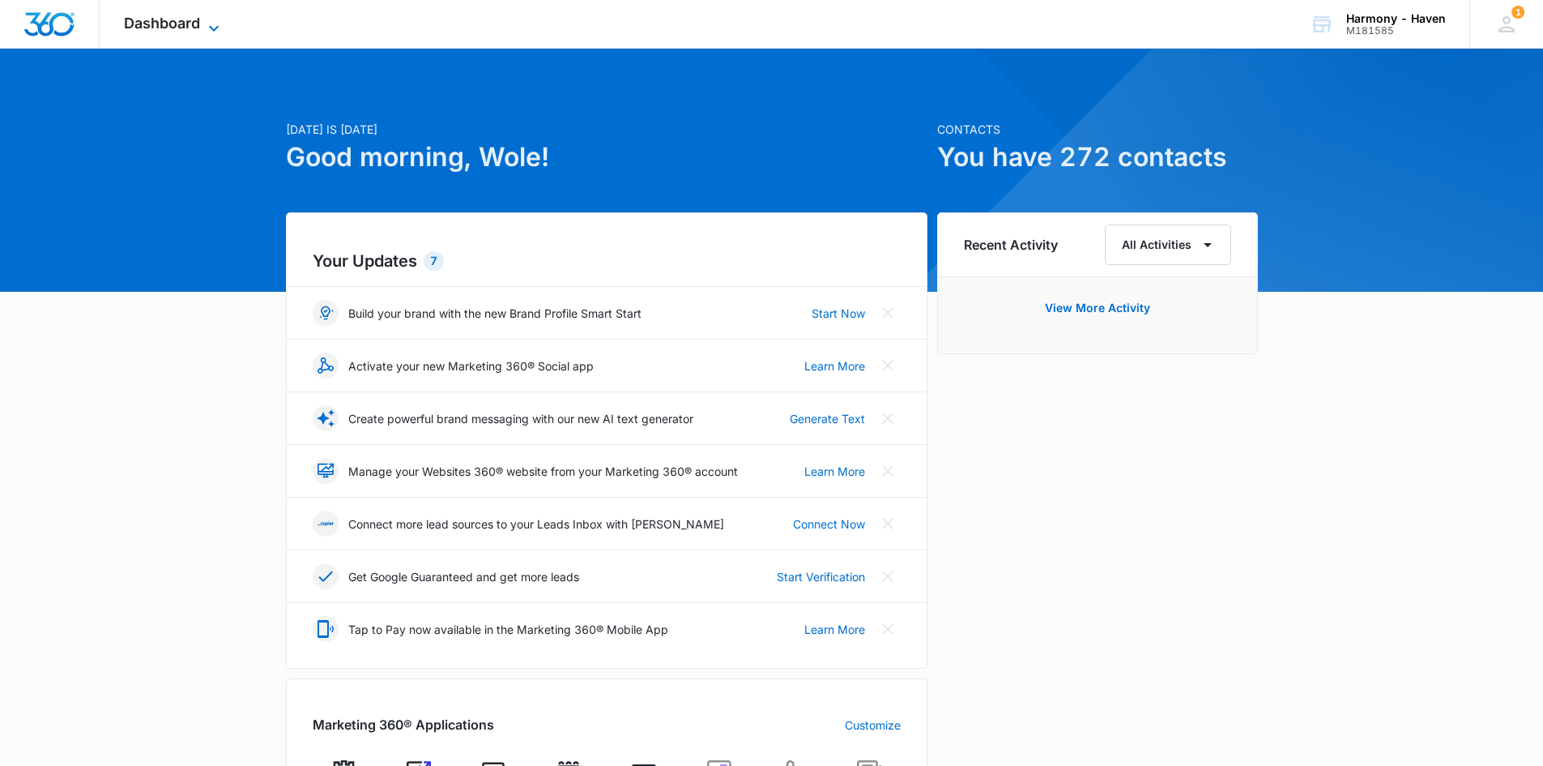
click at [153, 18] on span "Dashboard" at bounding box center [162, 23] width 76 height 17
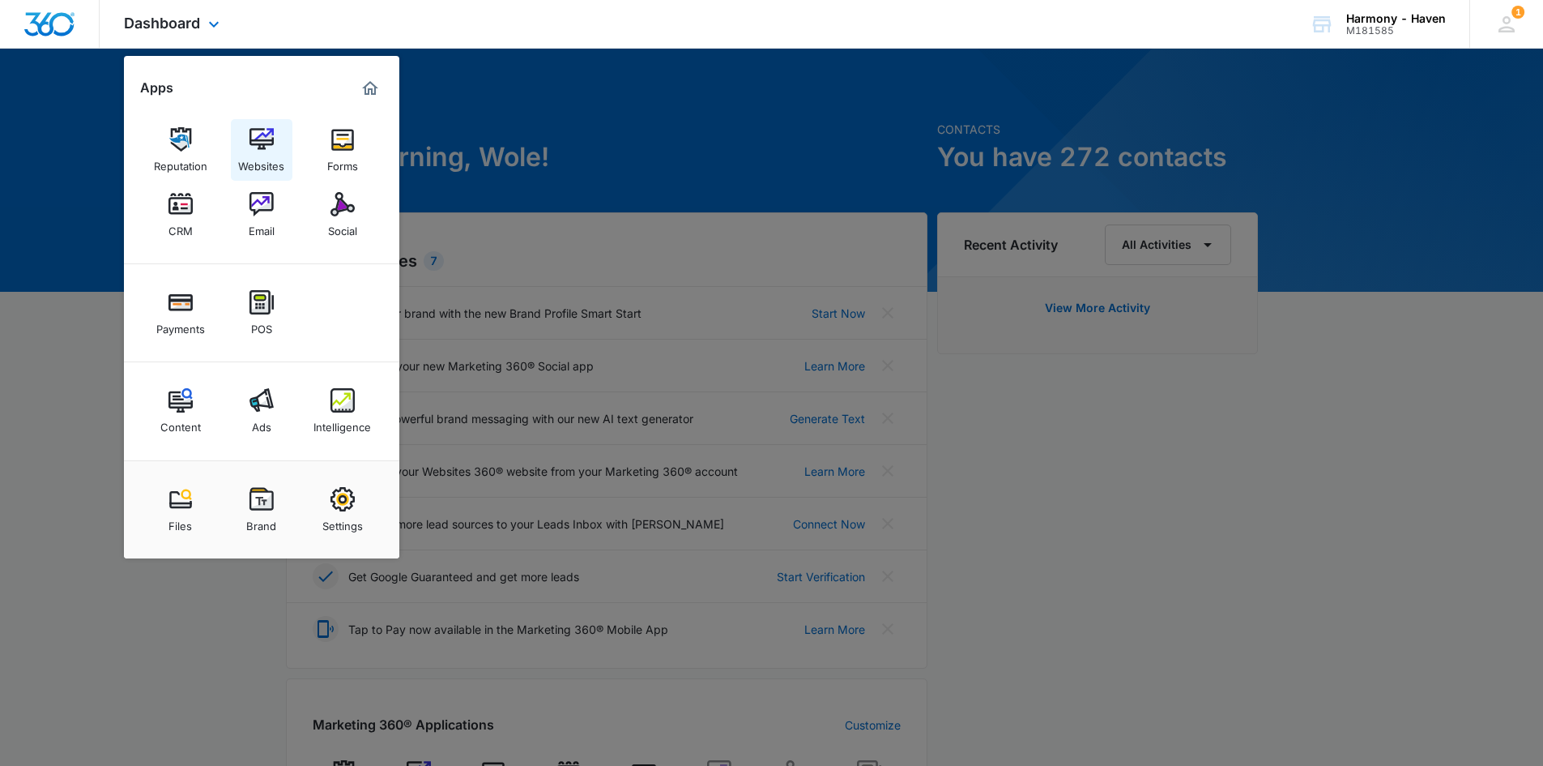
click at [275, 160] on div "Websites" at bounding box center [261, 161] width 46 height 21
